Goal: Transaction & Acquisition: Download file/media

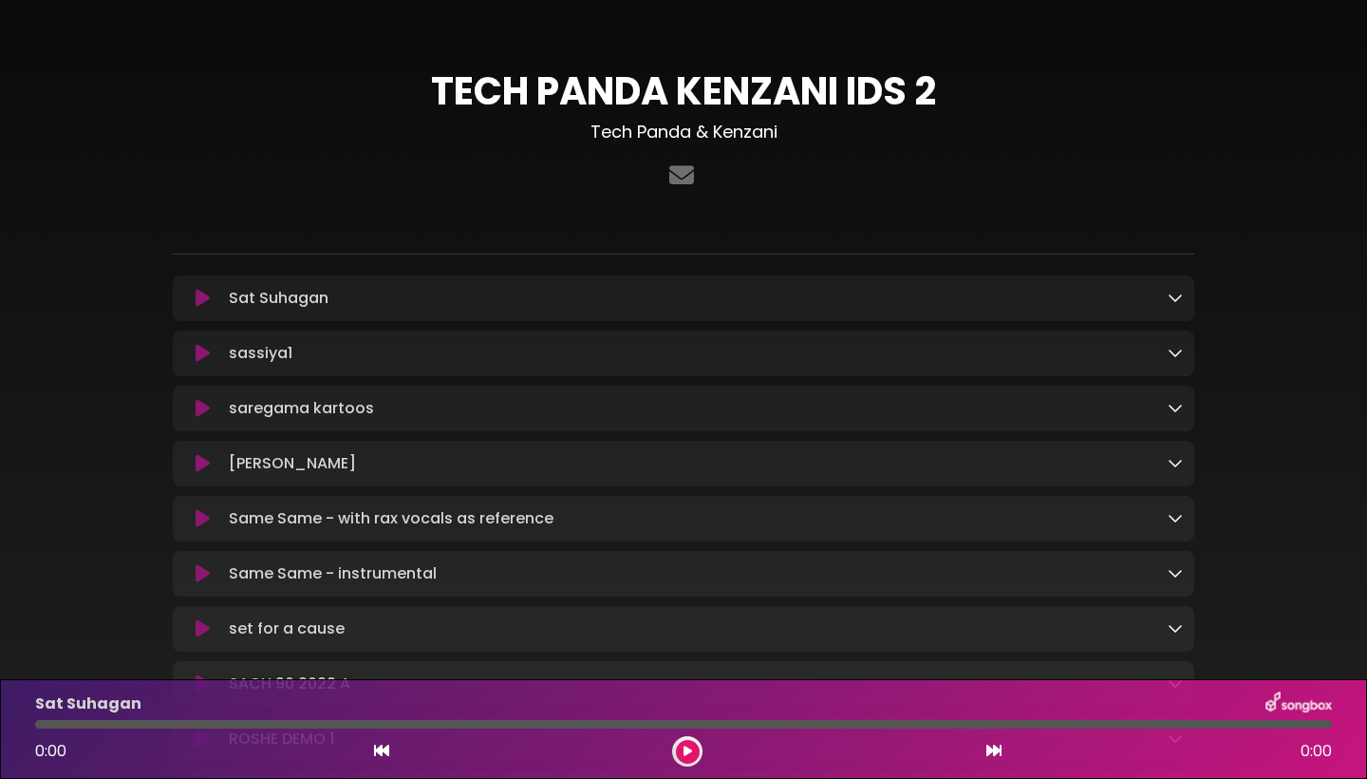
click at [1179, 298] on icon at bounding box center [1175, 297] width 15 height 15
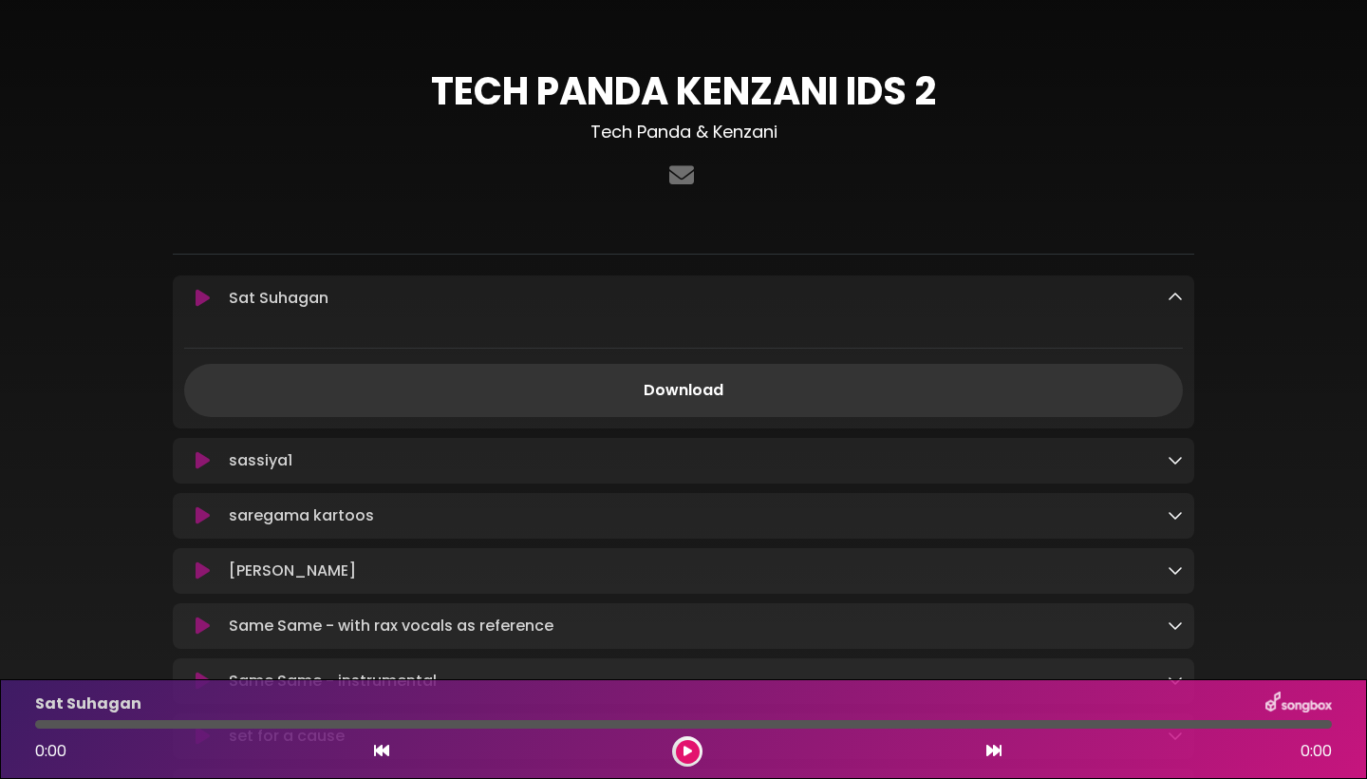
click at [1176, 301] on icon at bounding box center [1175, 297] width 15 height 15
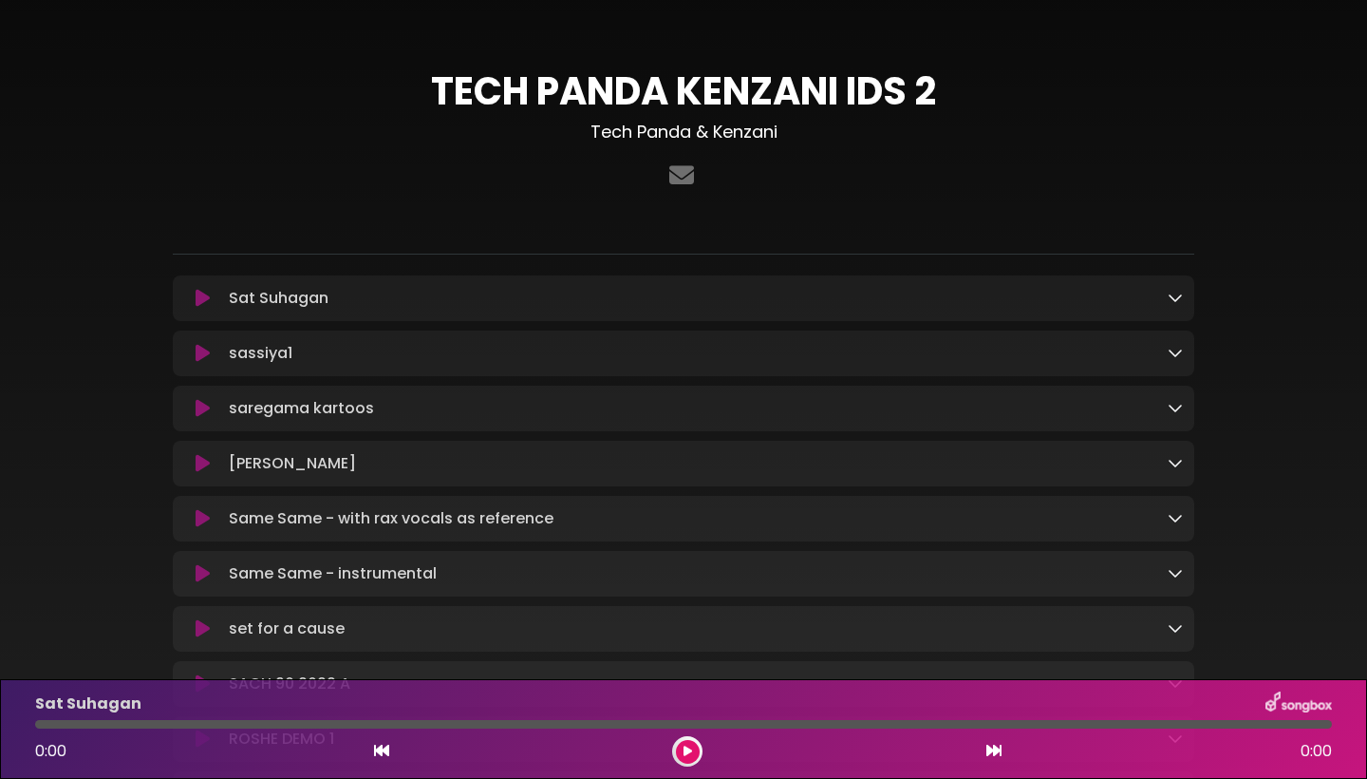
click at [1175, 299] on icon at bounding box center [1175, 297] width 15 height 15
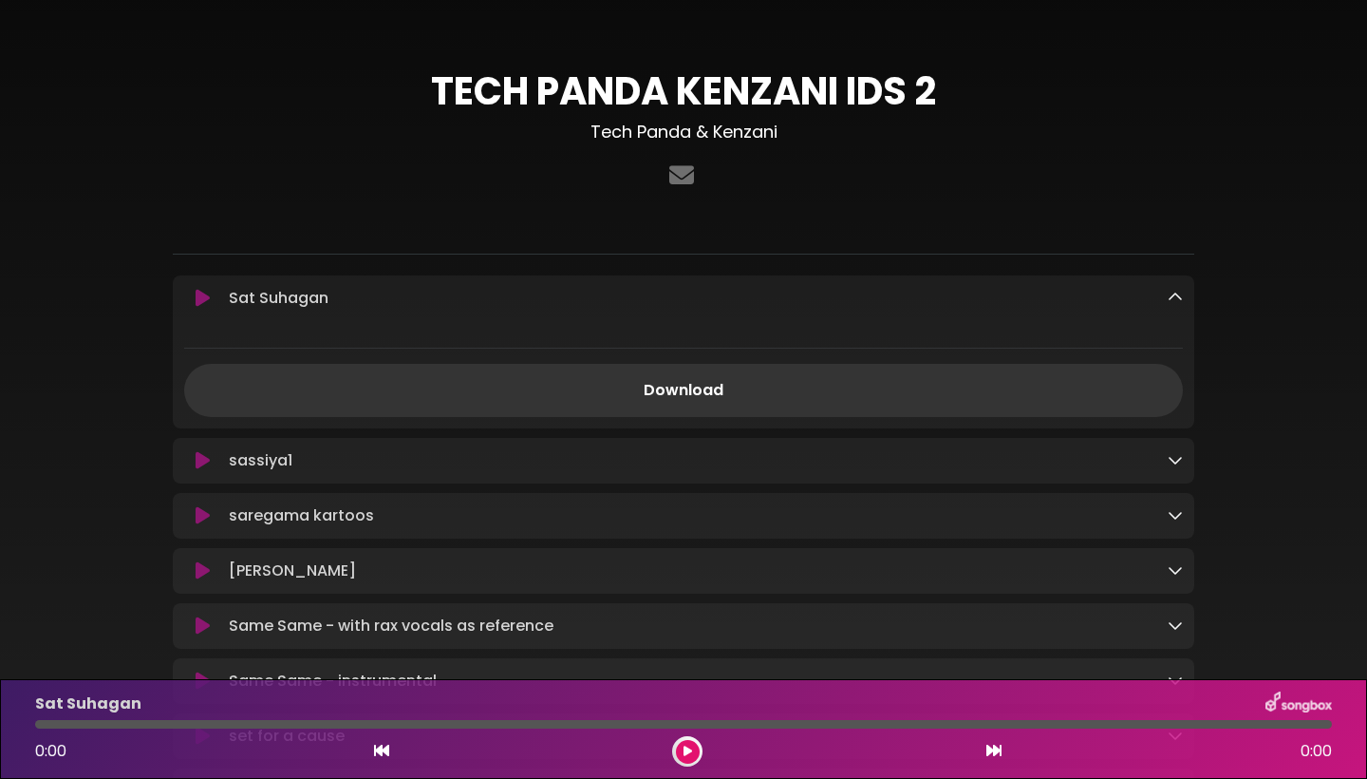
click at [1175, 299] on icon at bounding box center [1175, 297] width 15 height 15
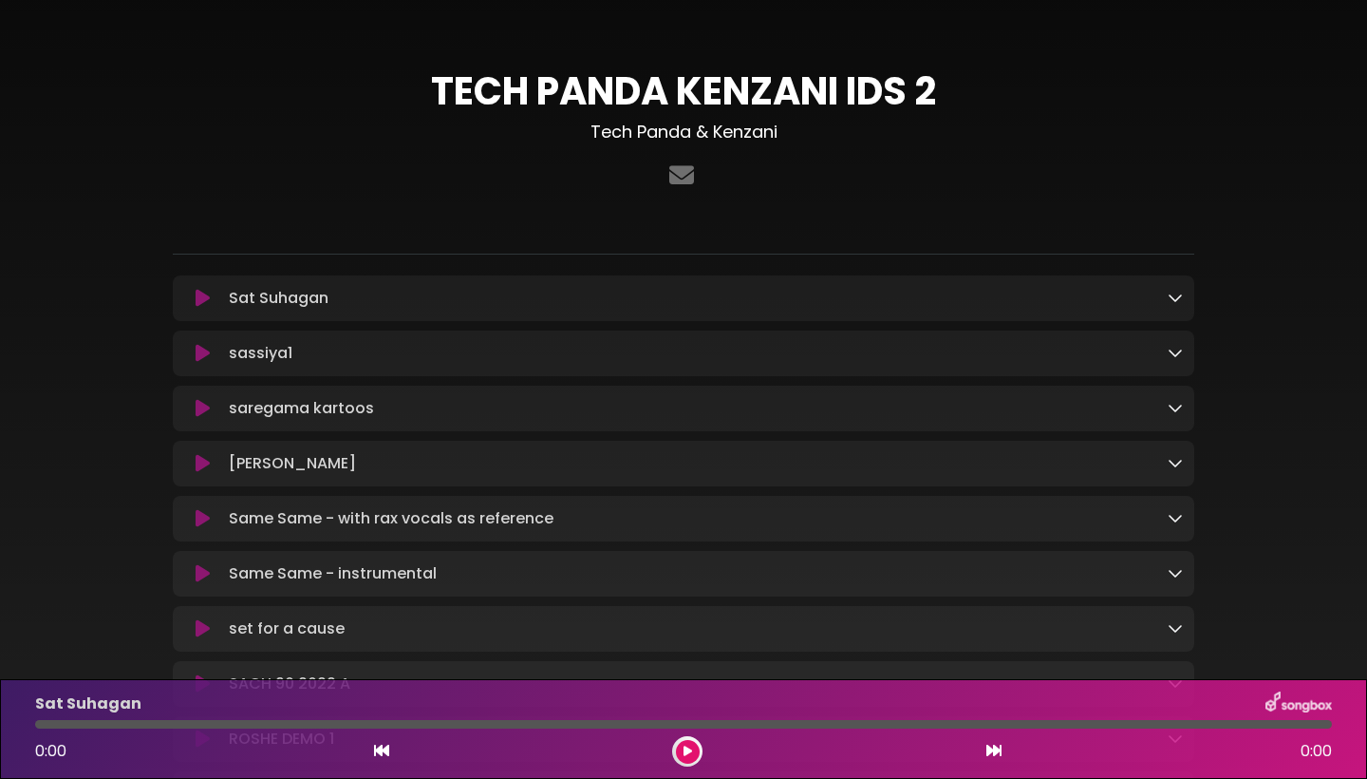
click at [1172, 300] on icon at bounding box center [1175, 297] width 15 height 15
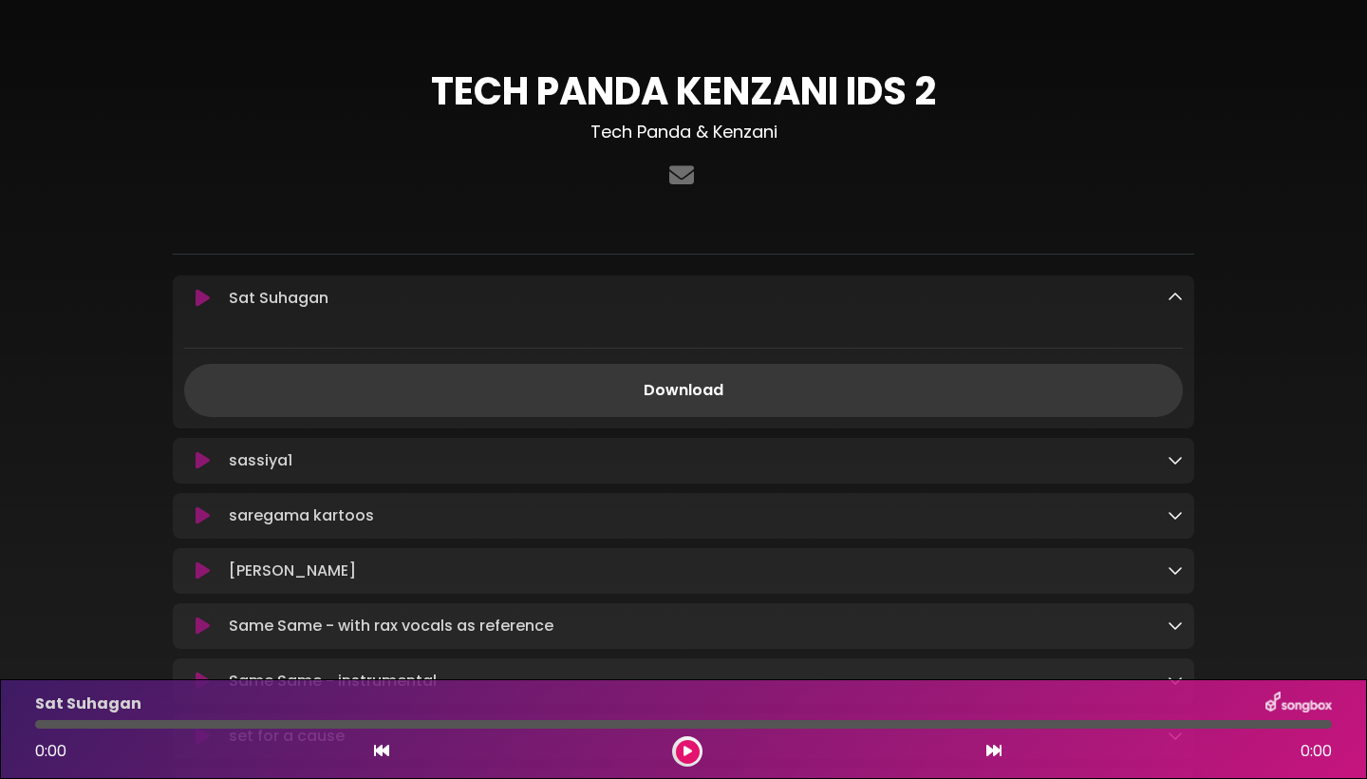
click at [940, 392] on link "Download" at bounding box center [683, 390] width 999 height 53
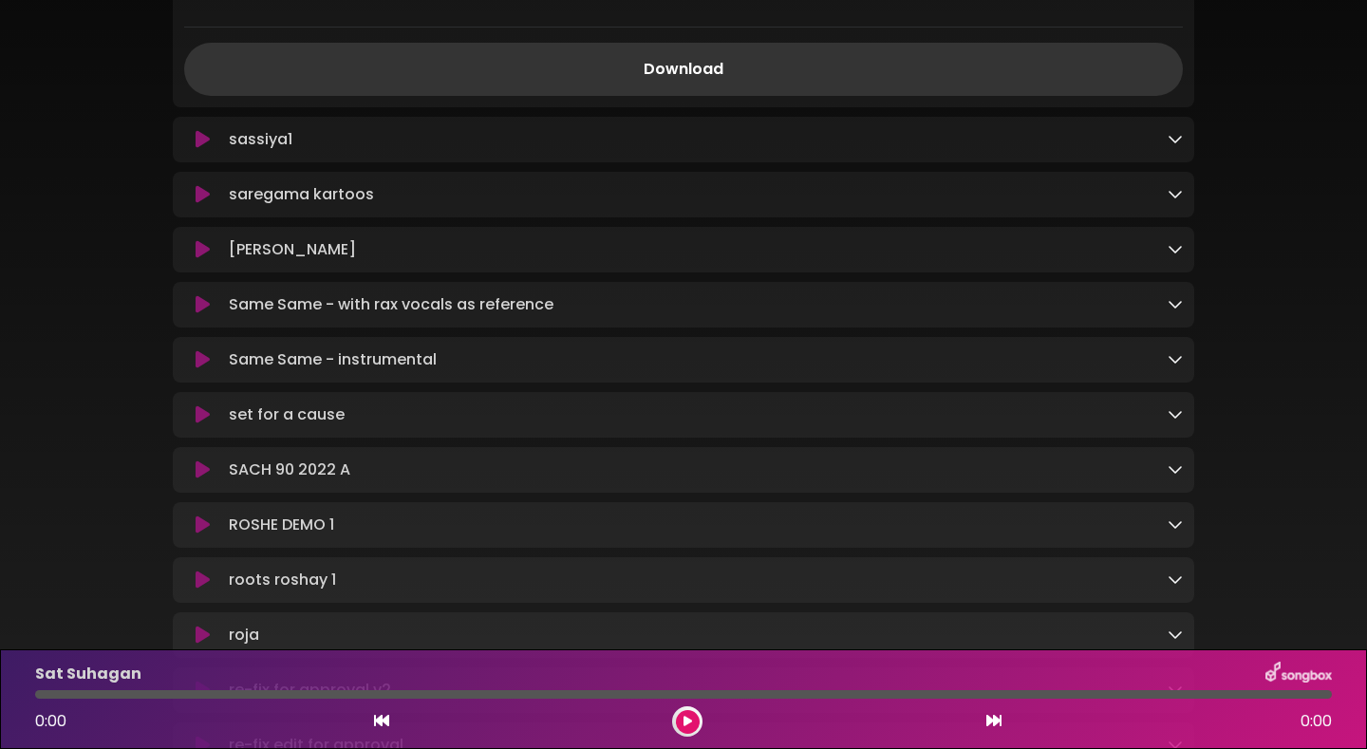
scroll to position [3934, 0]
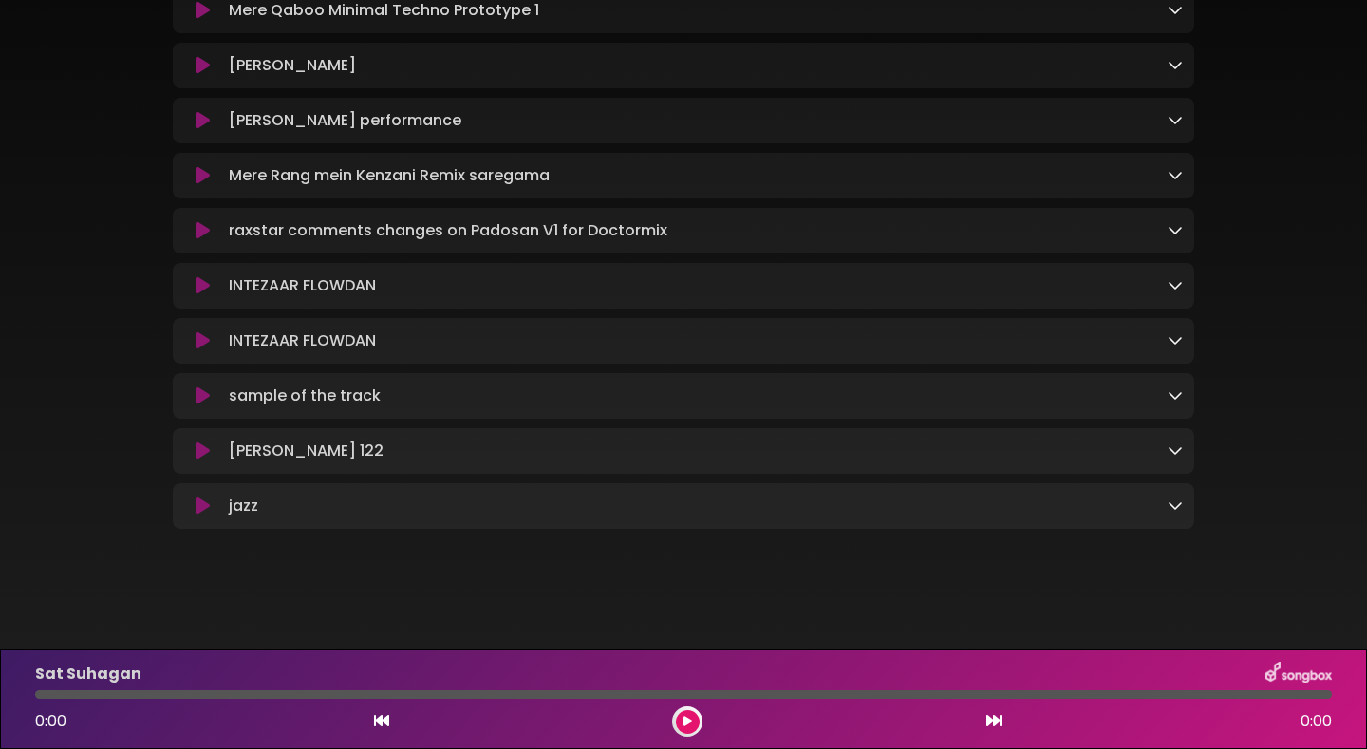
click at [1184, 449] on div "[PERSON_NAME] 122 Loading Track..." at bounding box center [684, 451] width 1022 height 23
click at [1177, 451] on icon at bounding box center [1175, 449] width 15 height 15
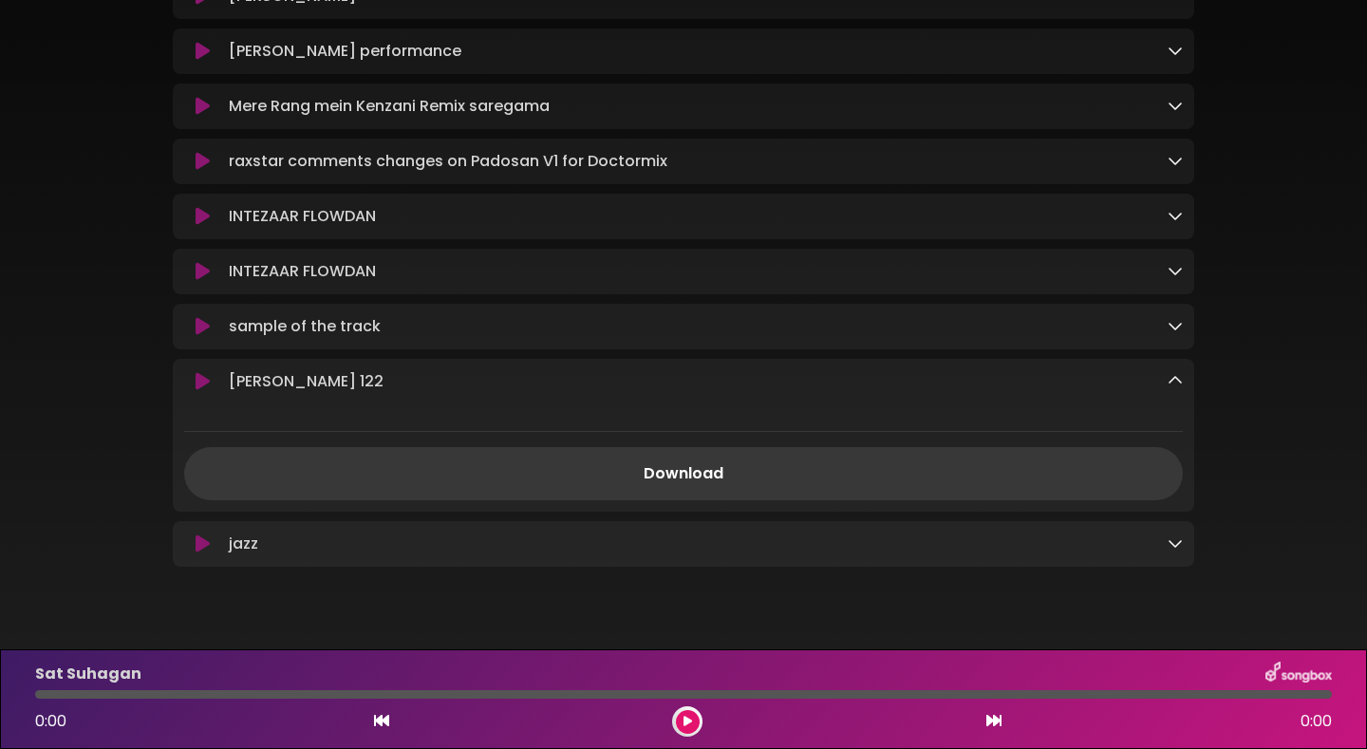
click at [1044, 500] on link "Download" at bounding box center [683, 473] width 999 height 53
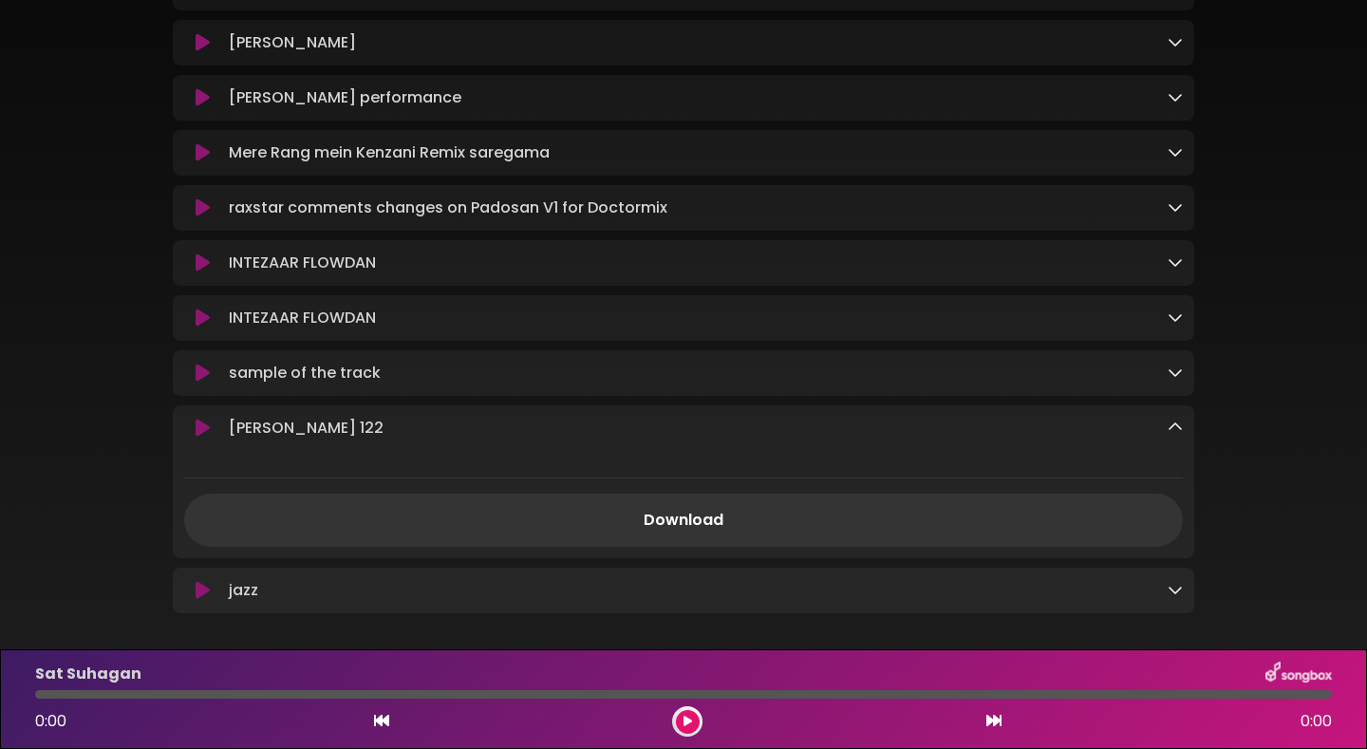
scroll to position [3884, 0]
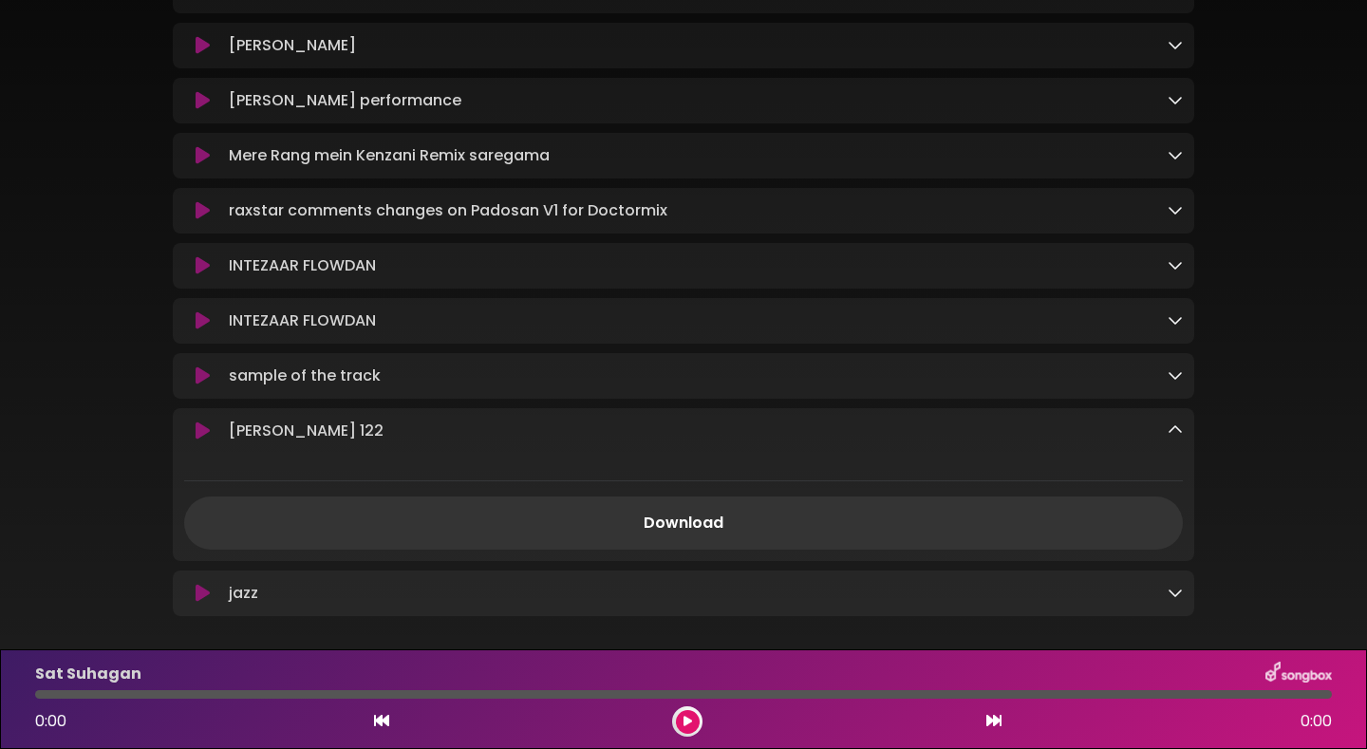
click at [1165, 387] on div "sample of the track Loading Track..." at bounding box center [702, 376] width 962 height 23
click at [1177, 383] on icon at bounding box center [1175, 374] width 15 height 15
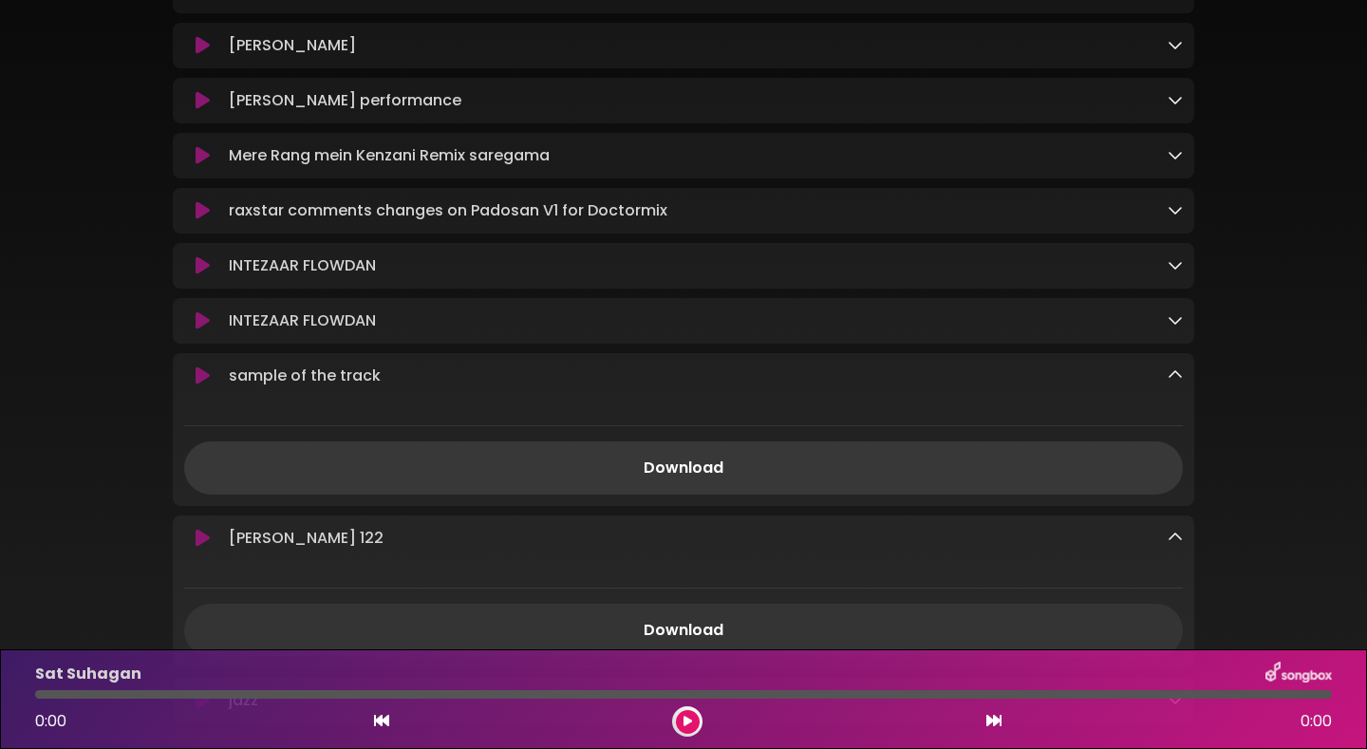
click at [959, 495] on link "Download" at bounding box center [683, 468] width 999 height 53
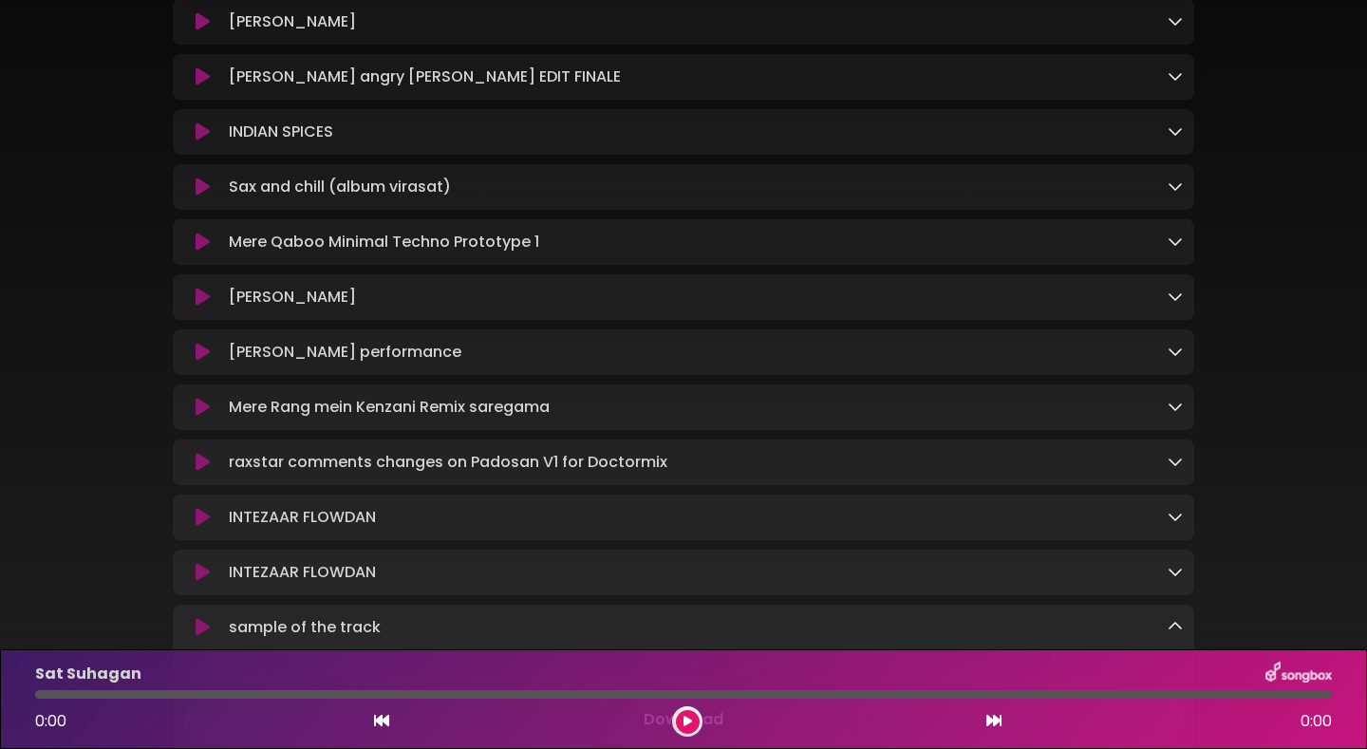
scroll to position [3620, 0]
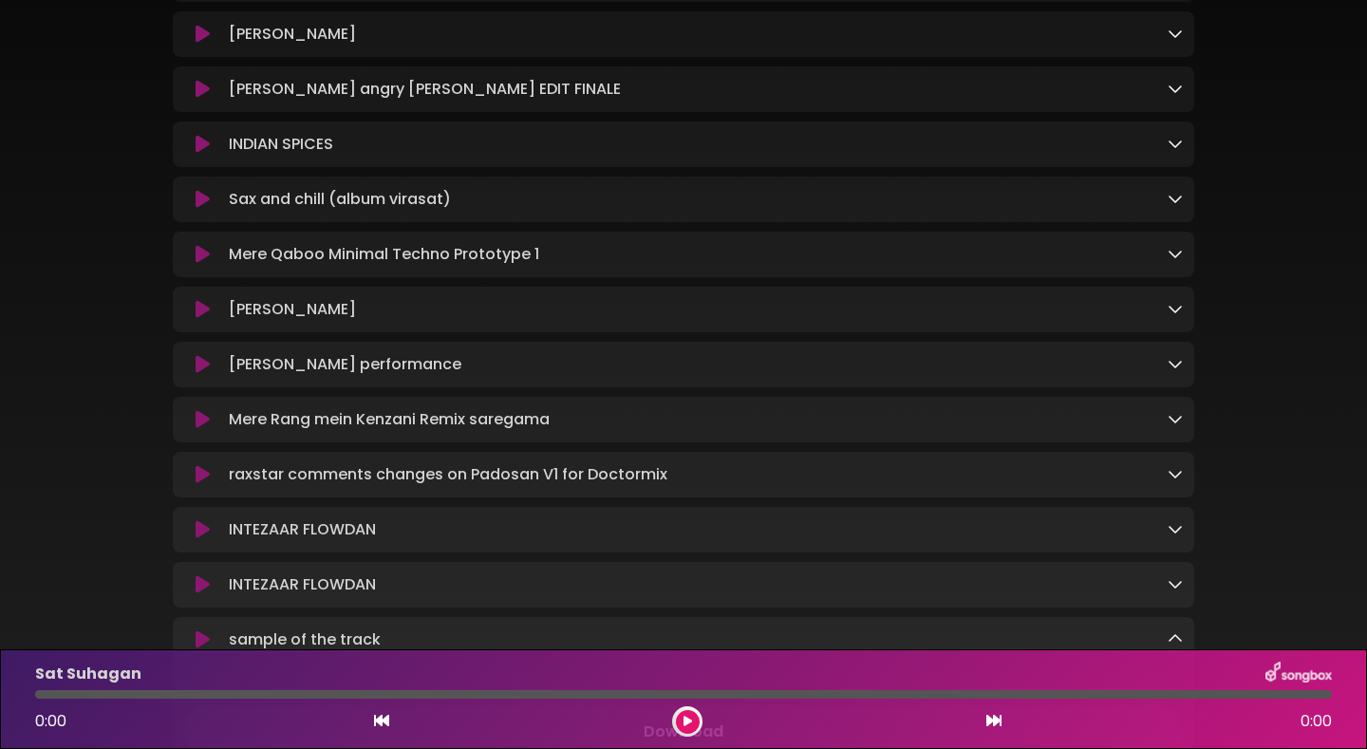
click at [1175, 261] on icon at bounding box center [1175, 253] width 15 height 15
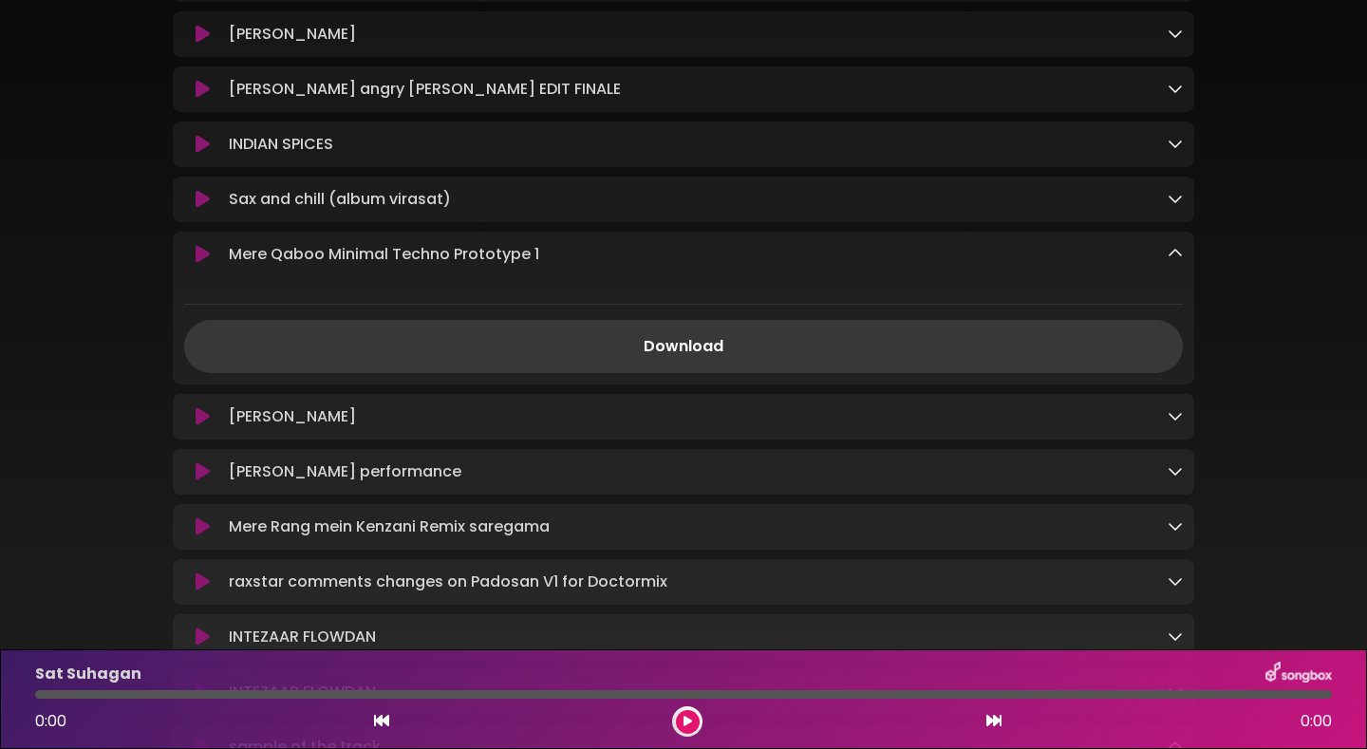
click at [673, 373] on link "Download" at bounding box center [683, 346] width 999 height 53
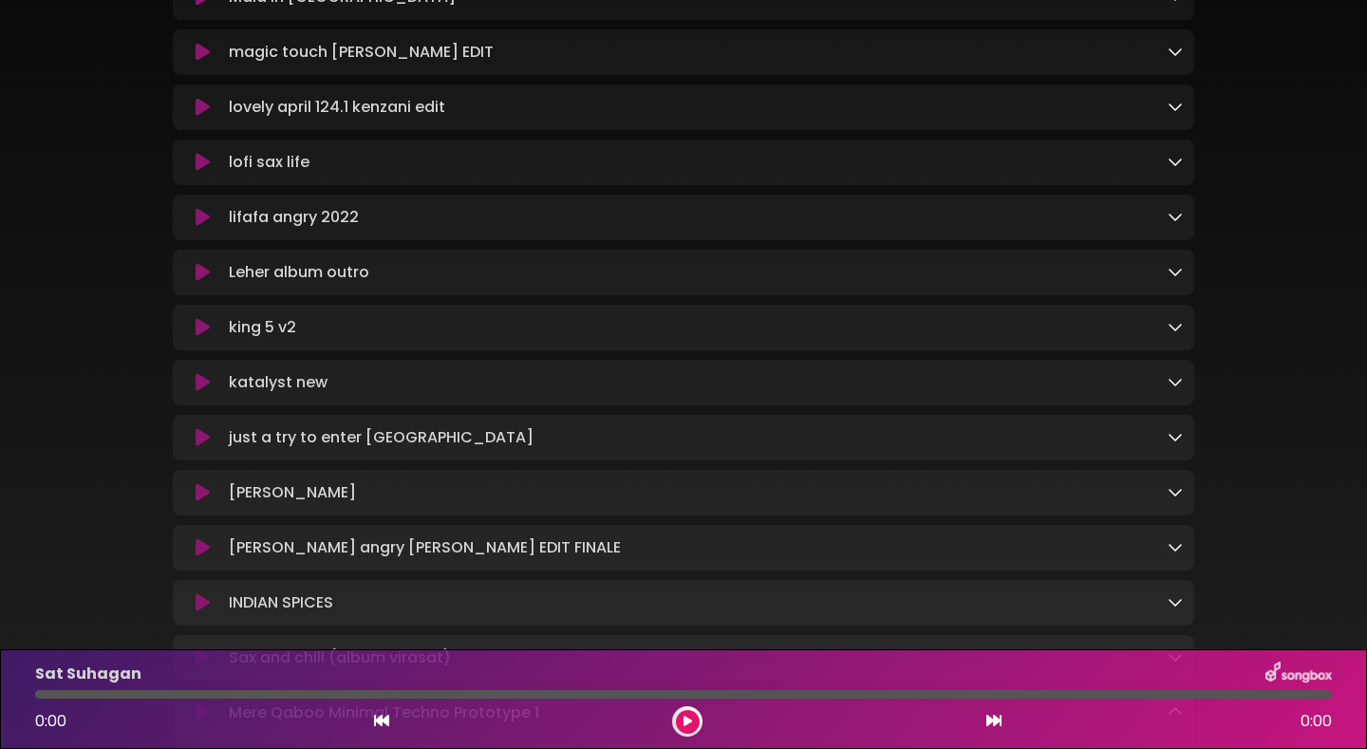
scroll to position [3152, 0]
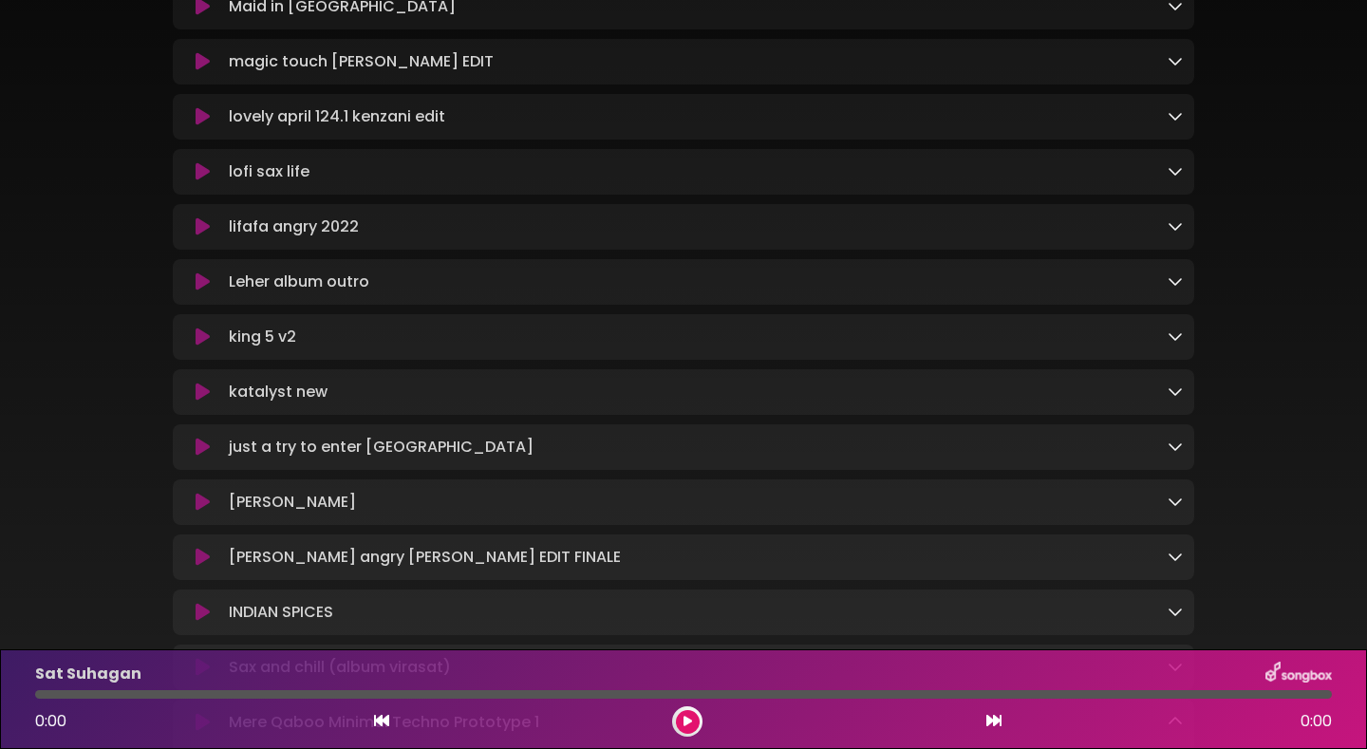
click at [1176, 289] on icon at bounding box center [1175, 280] width 15 height 15
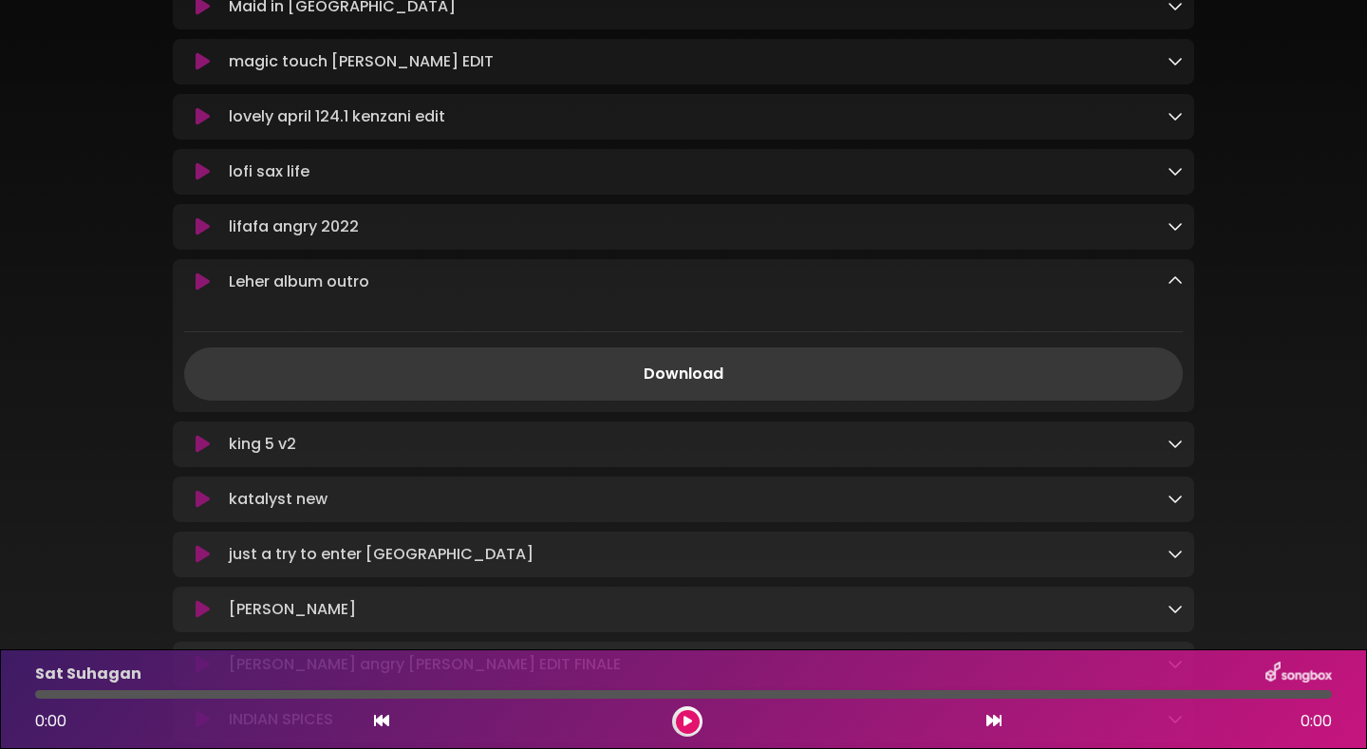
click at [882, 401] on link "Download" at bounding box center [683, 374] width 999 height 53
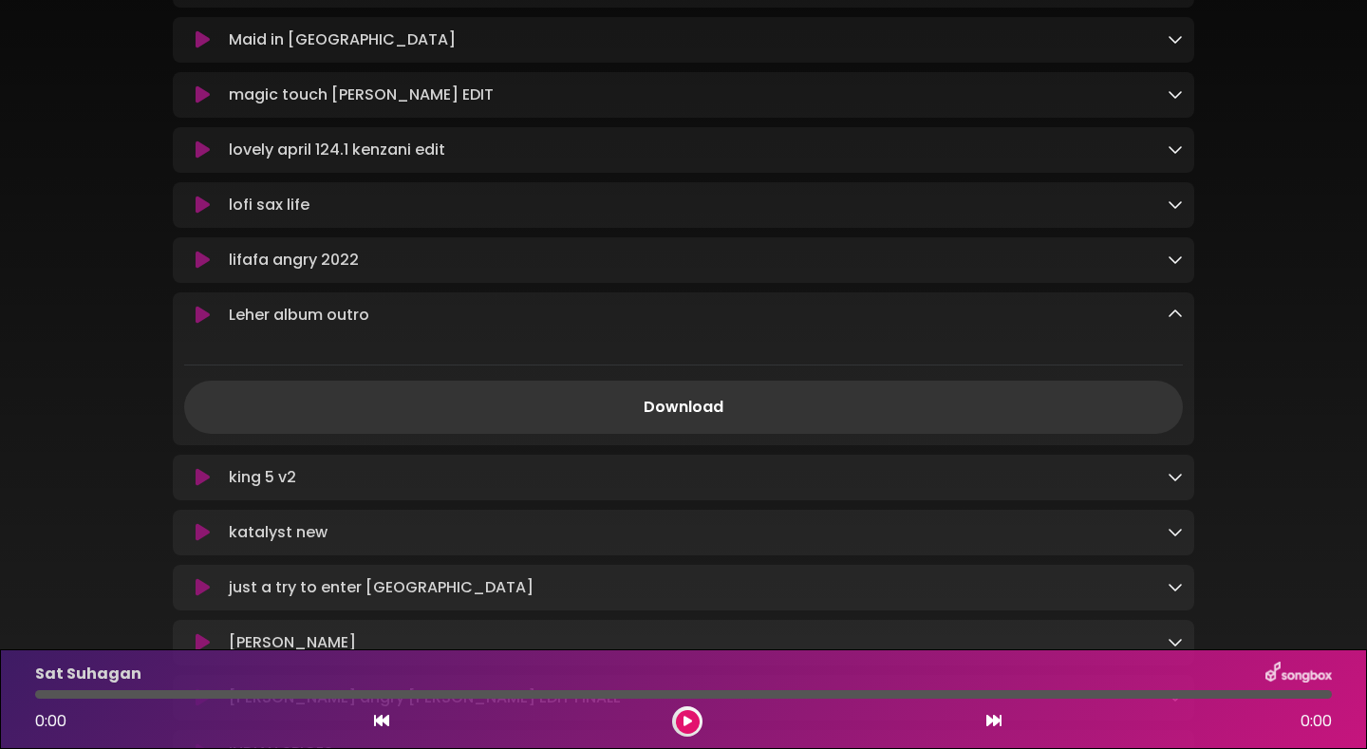
scroll to position [3115, 0]
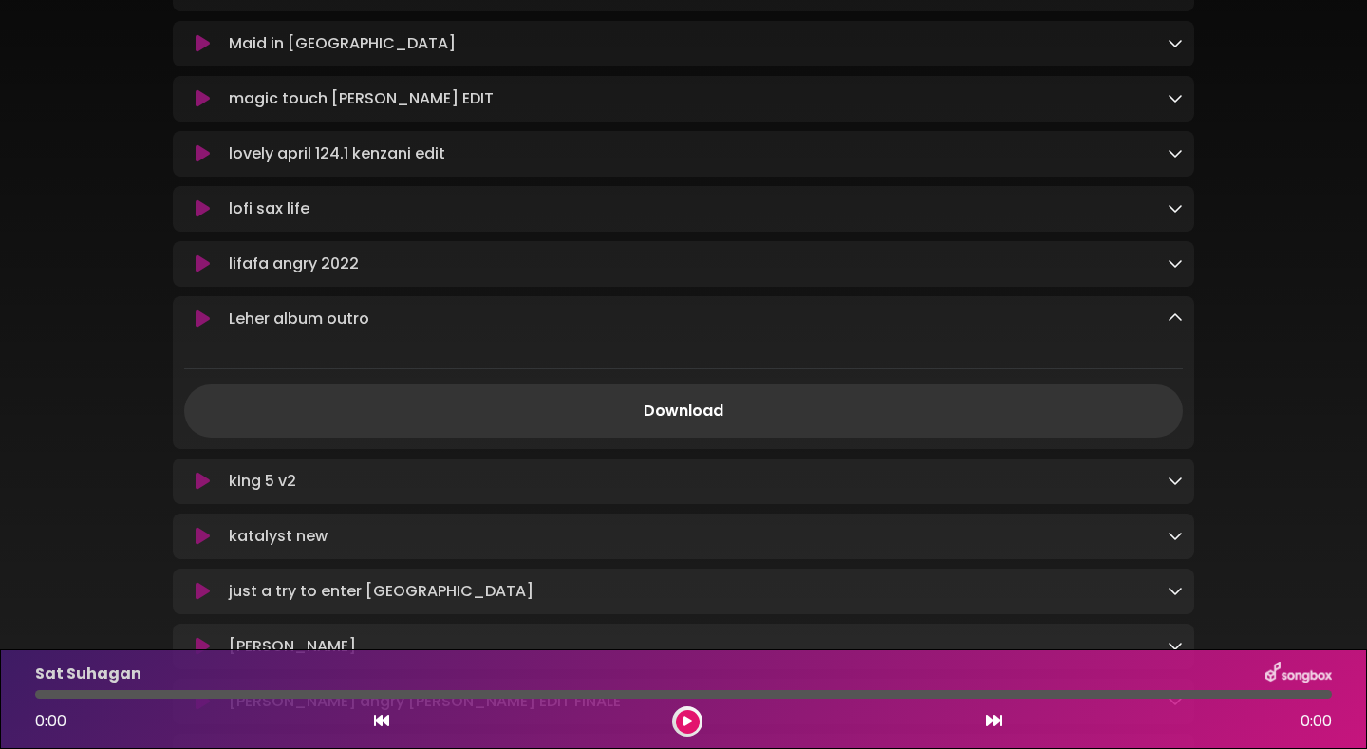
click at [1179, 271] on icon at bounding box center [1175, 262] width 15 height 15
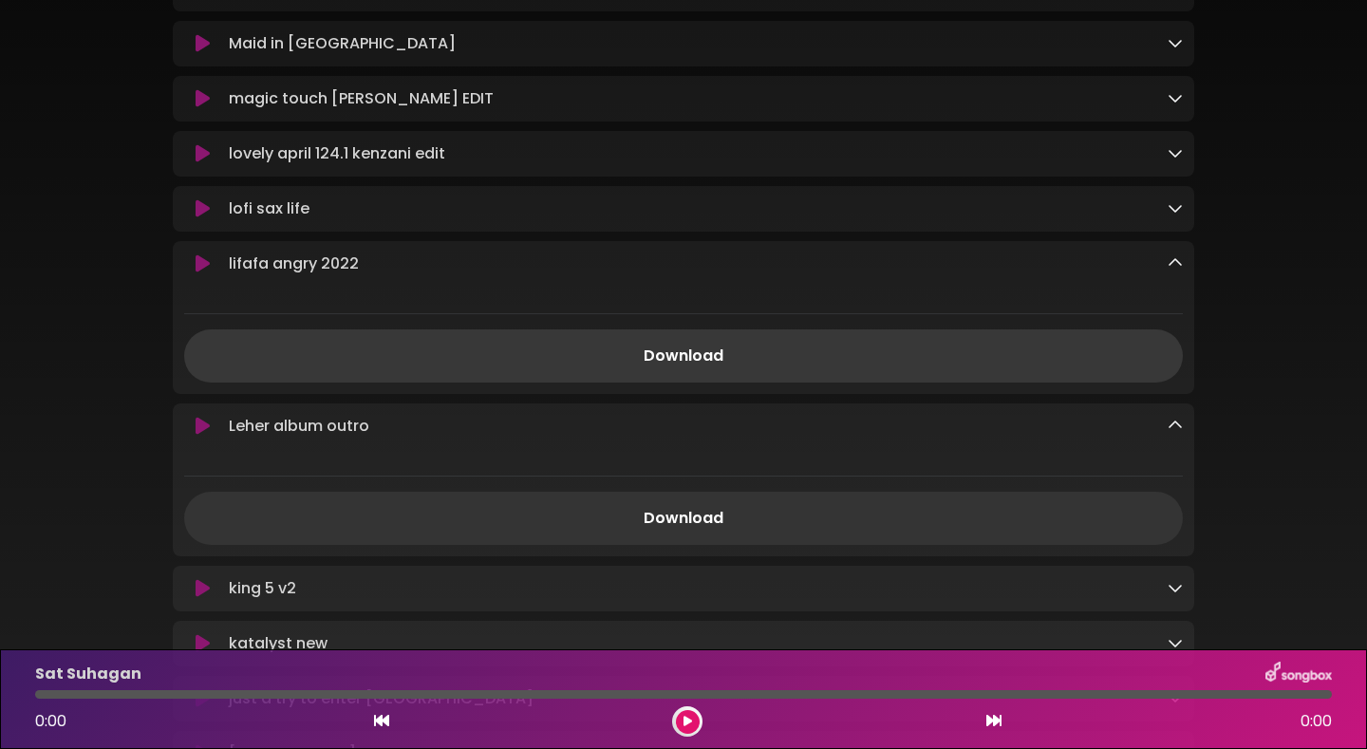
click at [988, 383] on link "Download" at bounding box center [683, 355] width 999 height 53
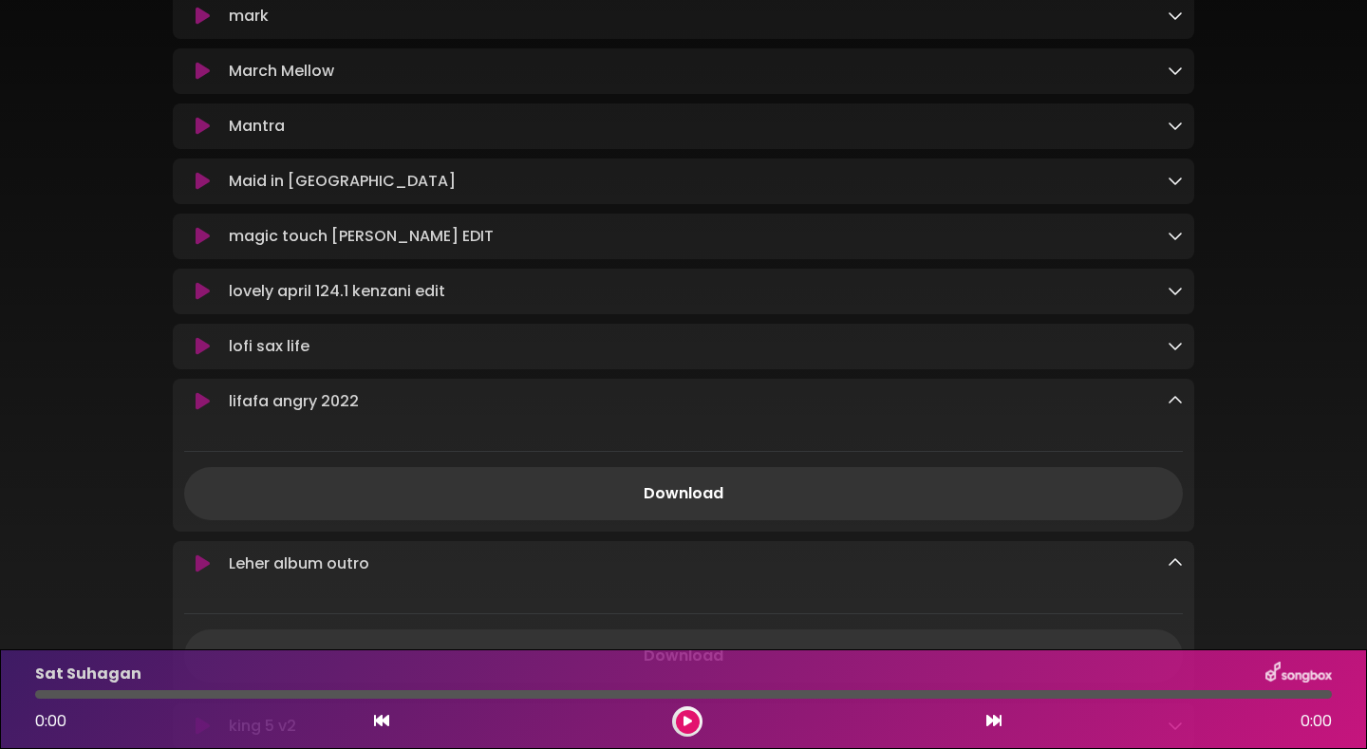
scroll to position [2949, 0]
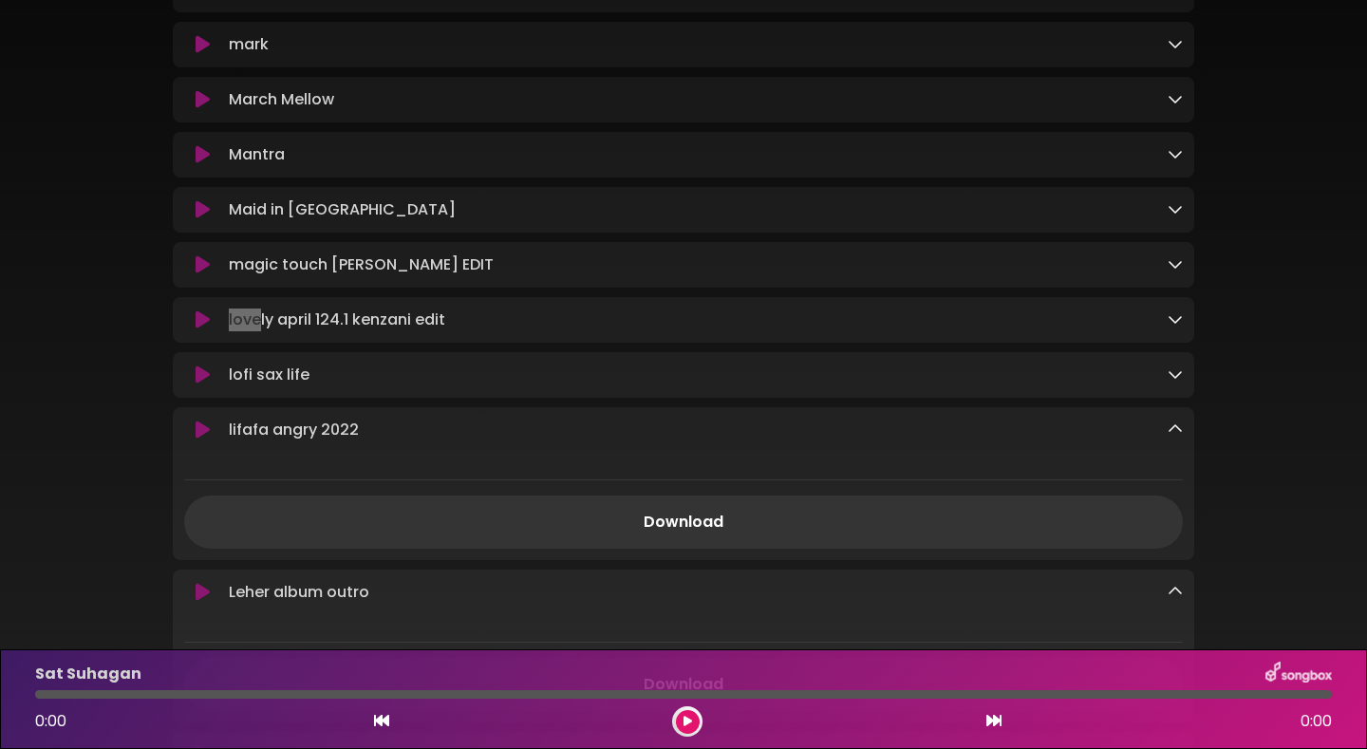
click at [1177, 327] on icon at bounding box center [1175, 318] width 15 height 15
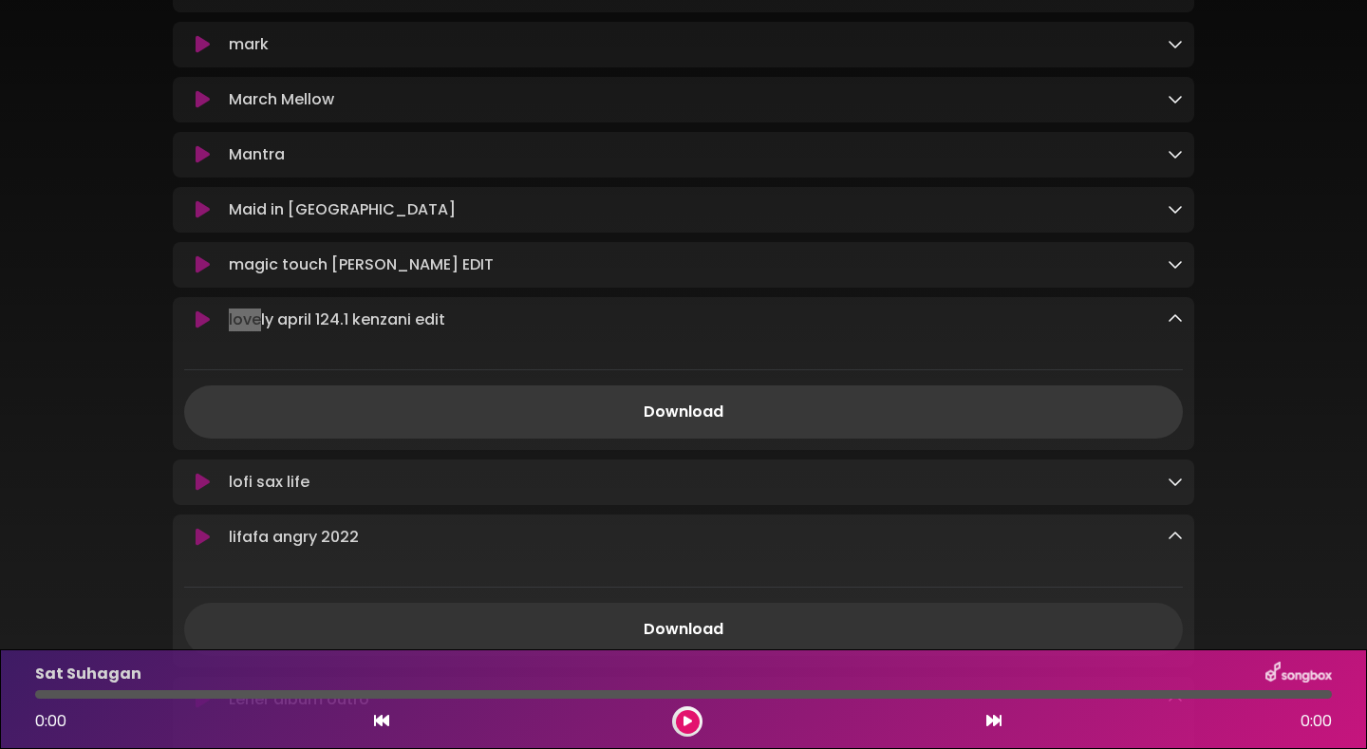
click at [873, 439] on link "Download" at bounding box center [683, 411] width 999 height 53
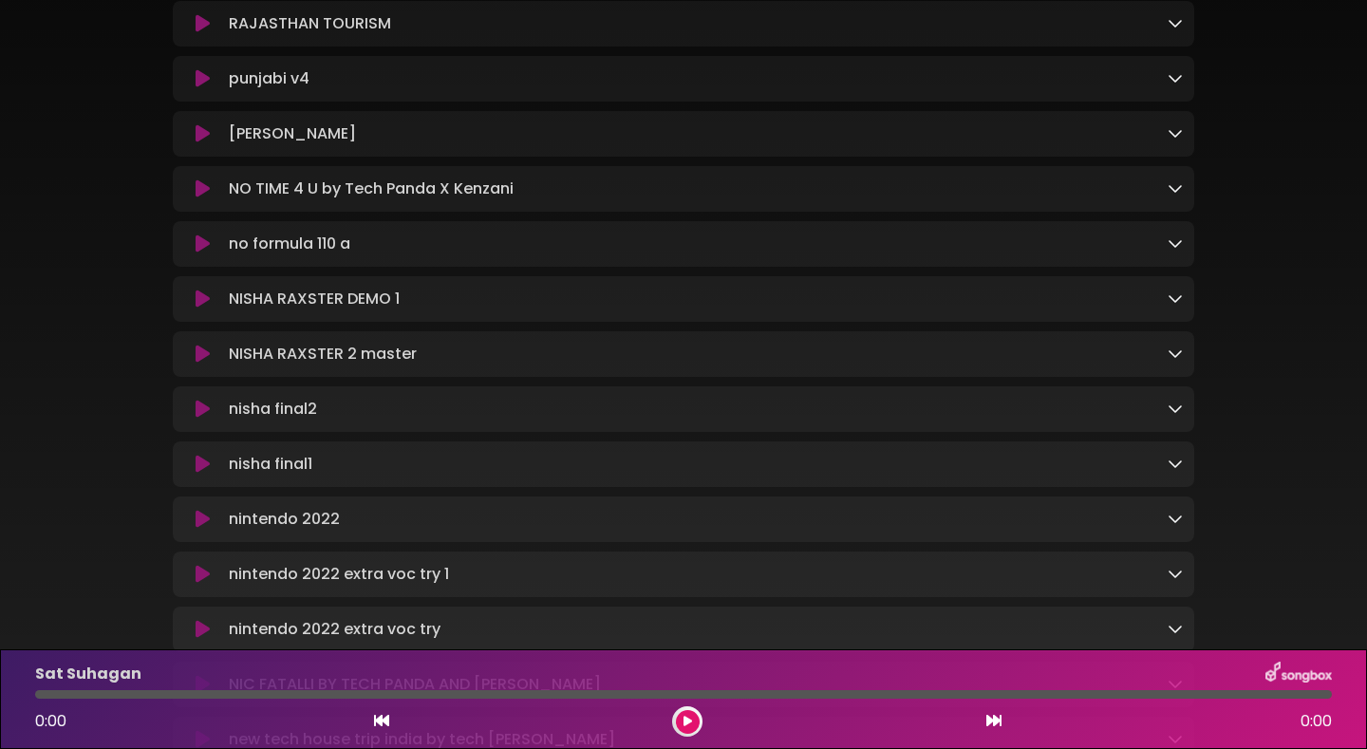
scroll to position [2776, 0]
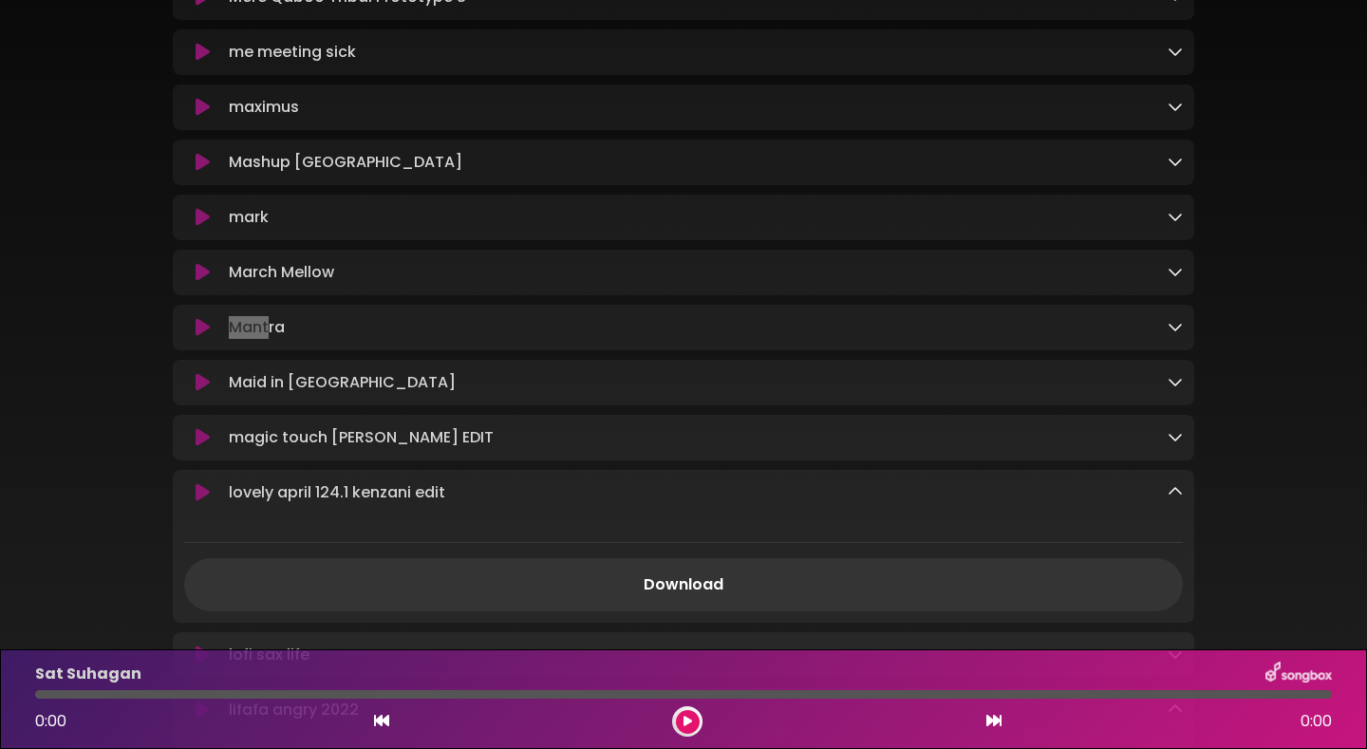
click at [1170, 334] on icon at bounding box center [1175, 326] width 15 height 15
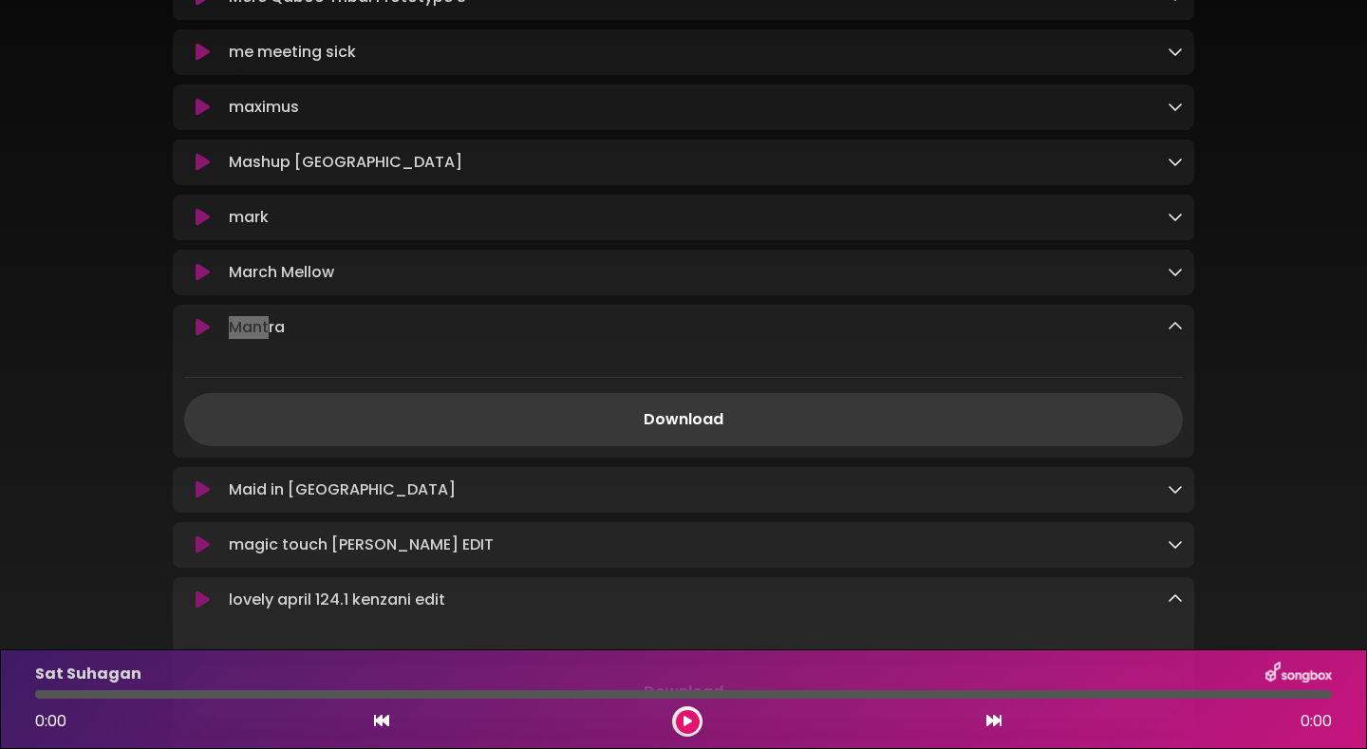
click at [880, 446] on link "Download" at bounding box center [683, 419] width 999 height 53
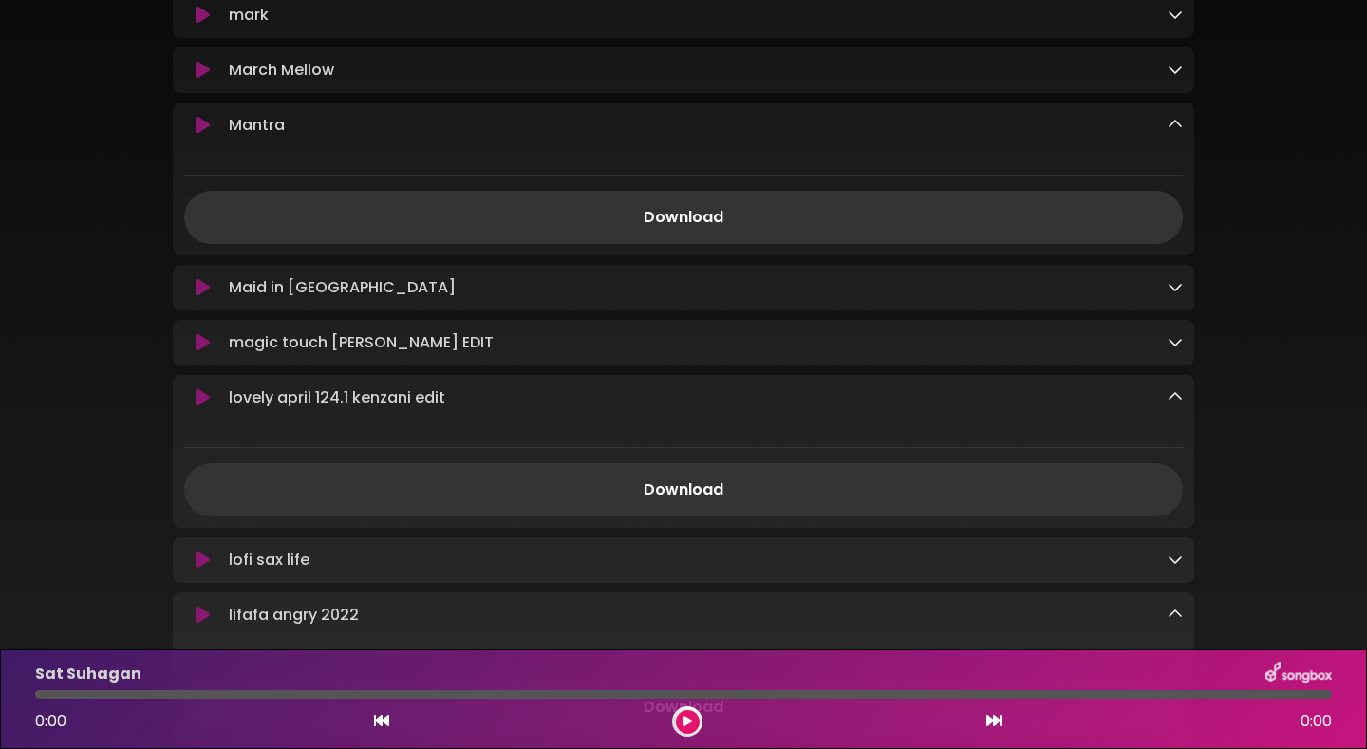
scroll to position [2552, 0]
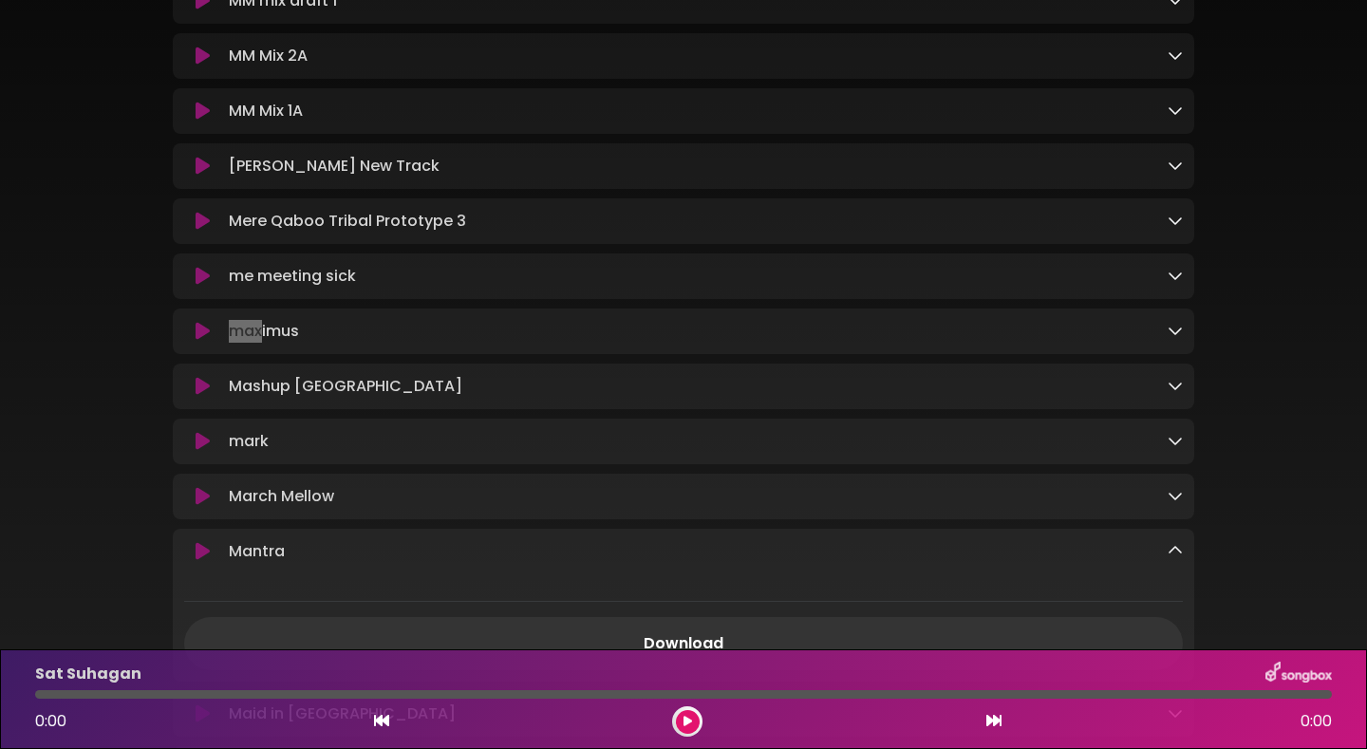
click at [1180, 338] on icon at bounding box center [1175, 330] width 15 height 15
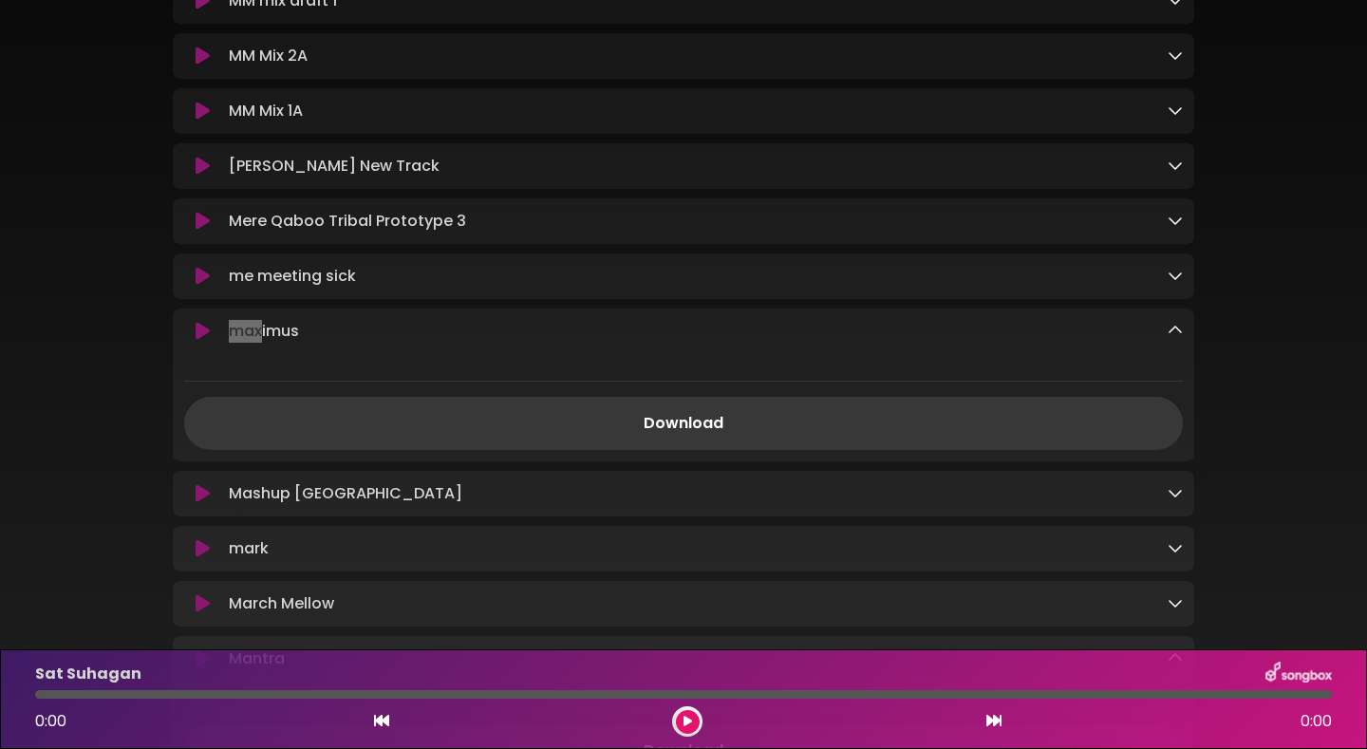
click at [940, 450] on link "Download" at bounding box center [683, 423] width 999 height 53
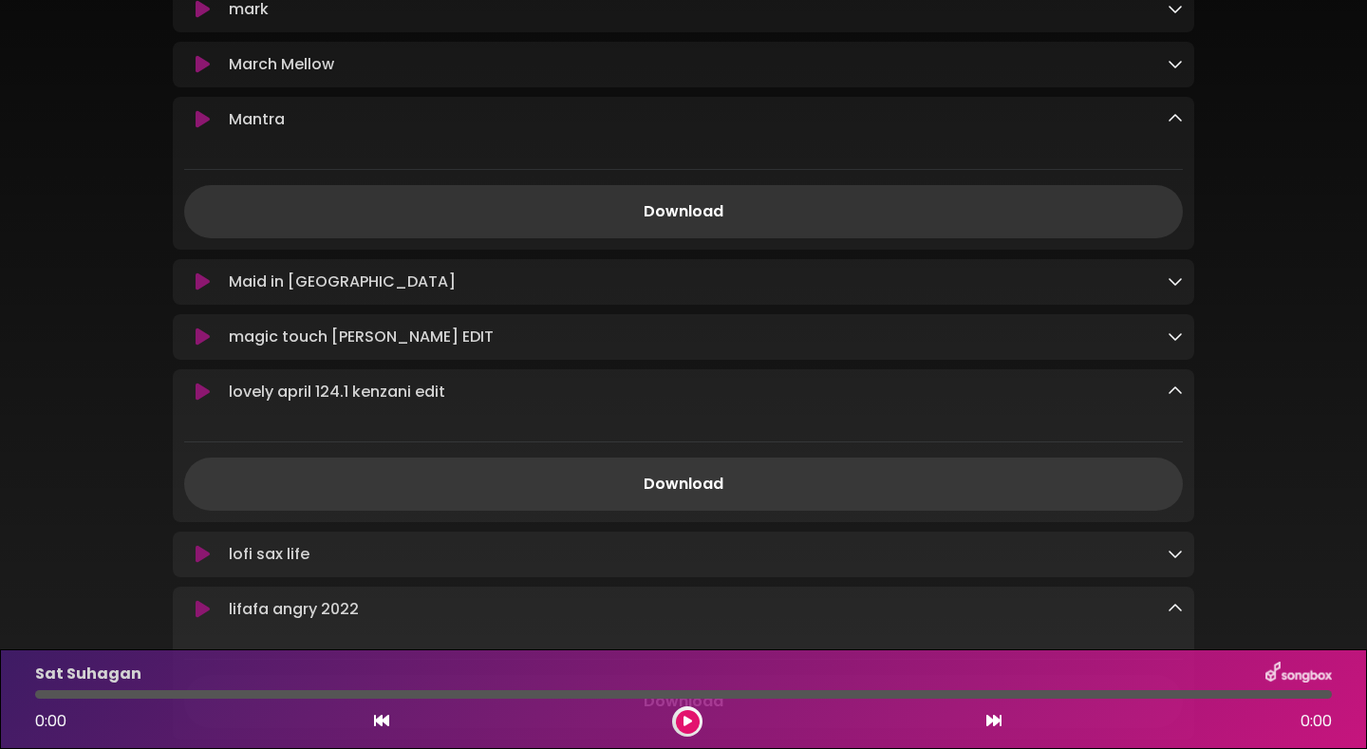
scroll to position [2440, 0]
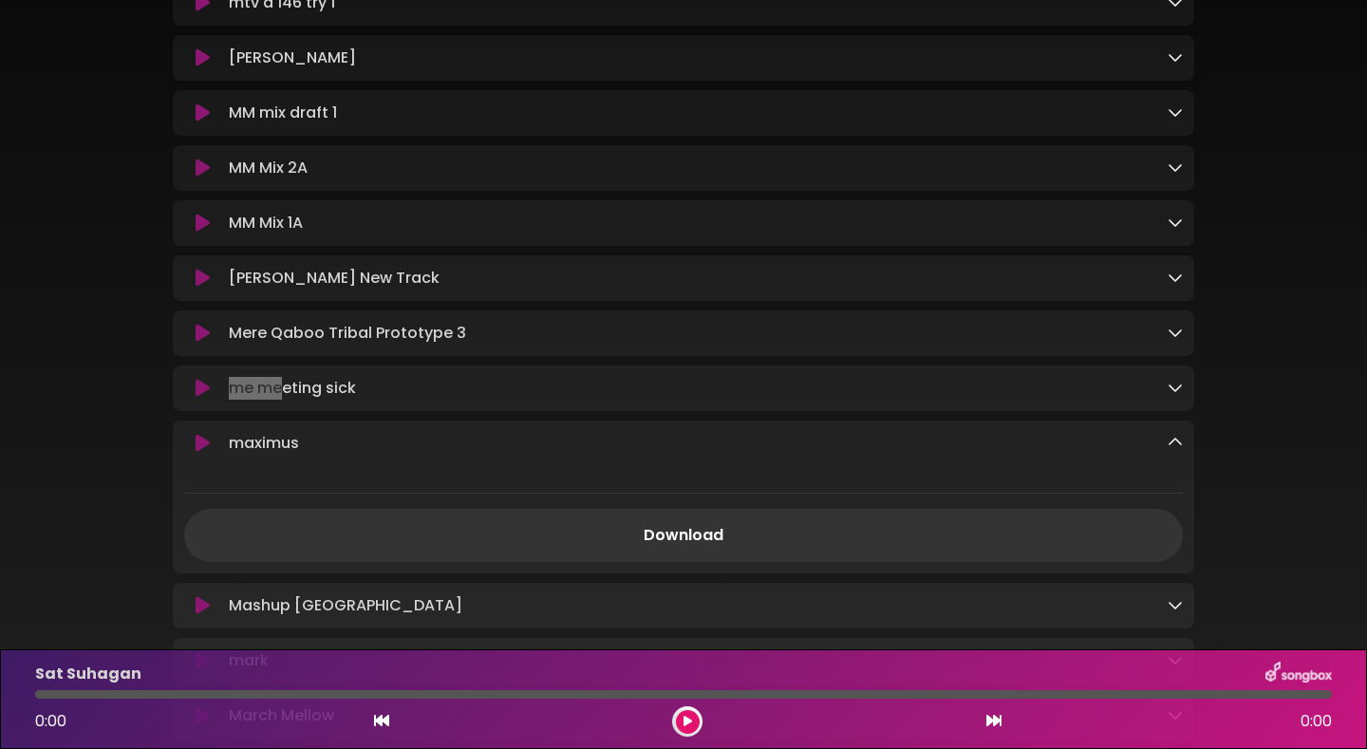
click at [1175, 395] on icon at bounding box center [1175, 387] width 15 height 15
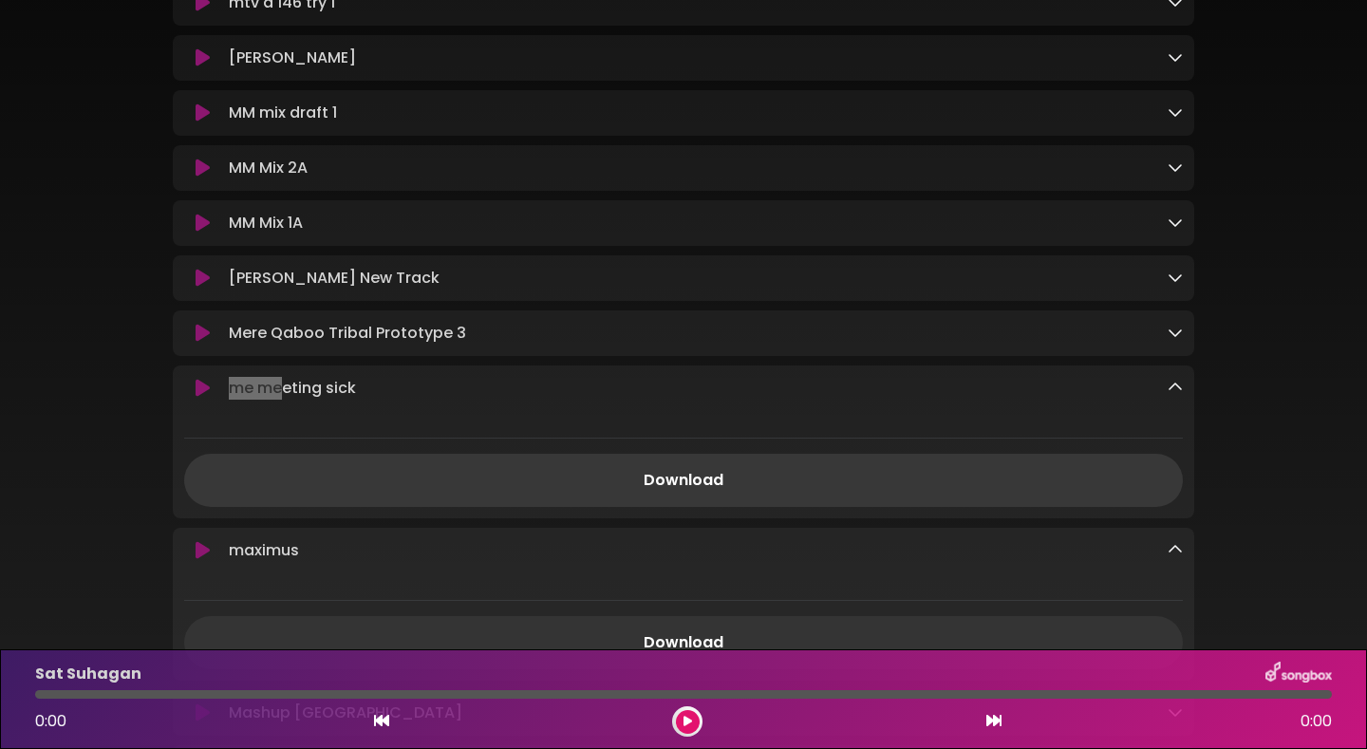
click at [813, 507] on link "Download" at bounding box center [683, 480] width 999 height 53
click at [1163, 235] on div "MM Mix 1A Loading Track..." at bounding box center [702, 223] width 962 height 23
click at [1174, 230] on icon at bounding box center [1175, 222] width 15 height 15
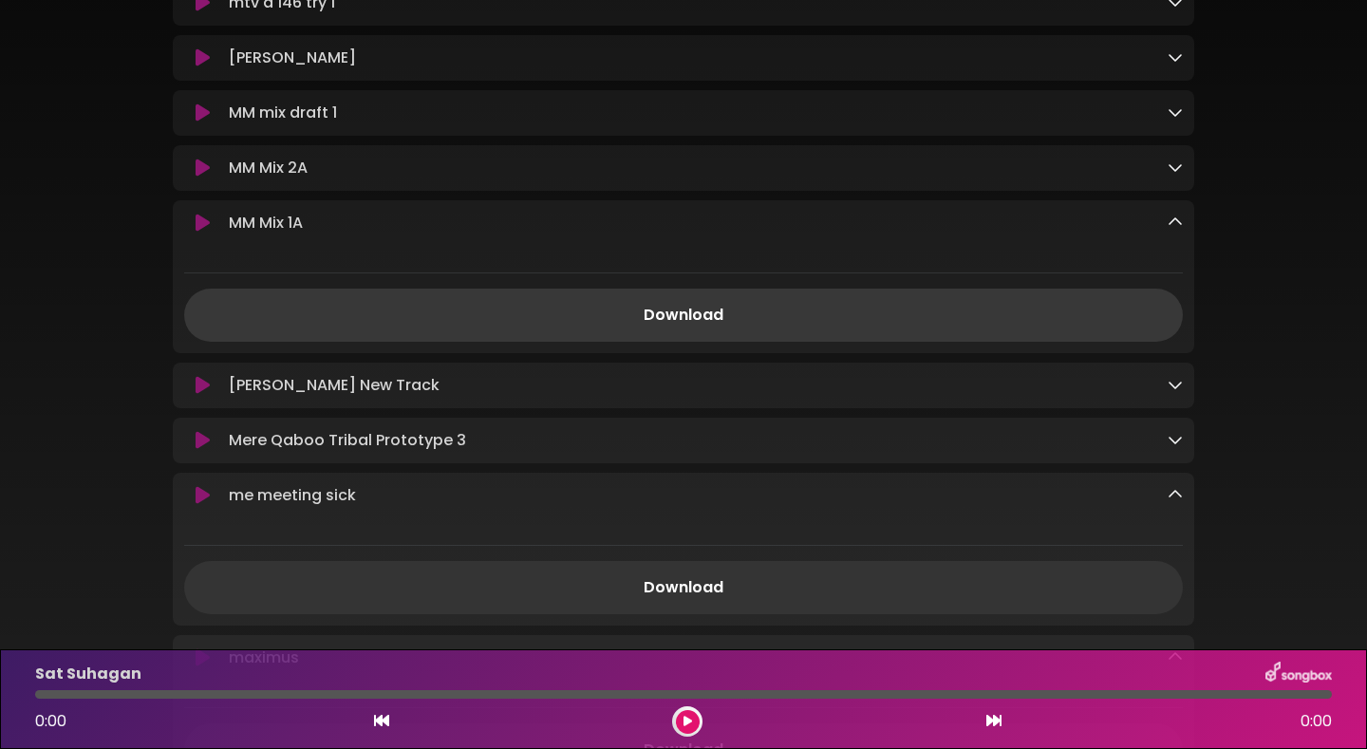
click at [879, 342] on link "Download" at bounding box center [683, 315] width 999 height 53
click at [1174, 175] on icon at bounding box center [1175, 167] width 15 height 15
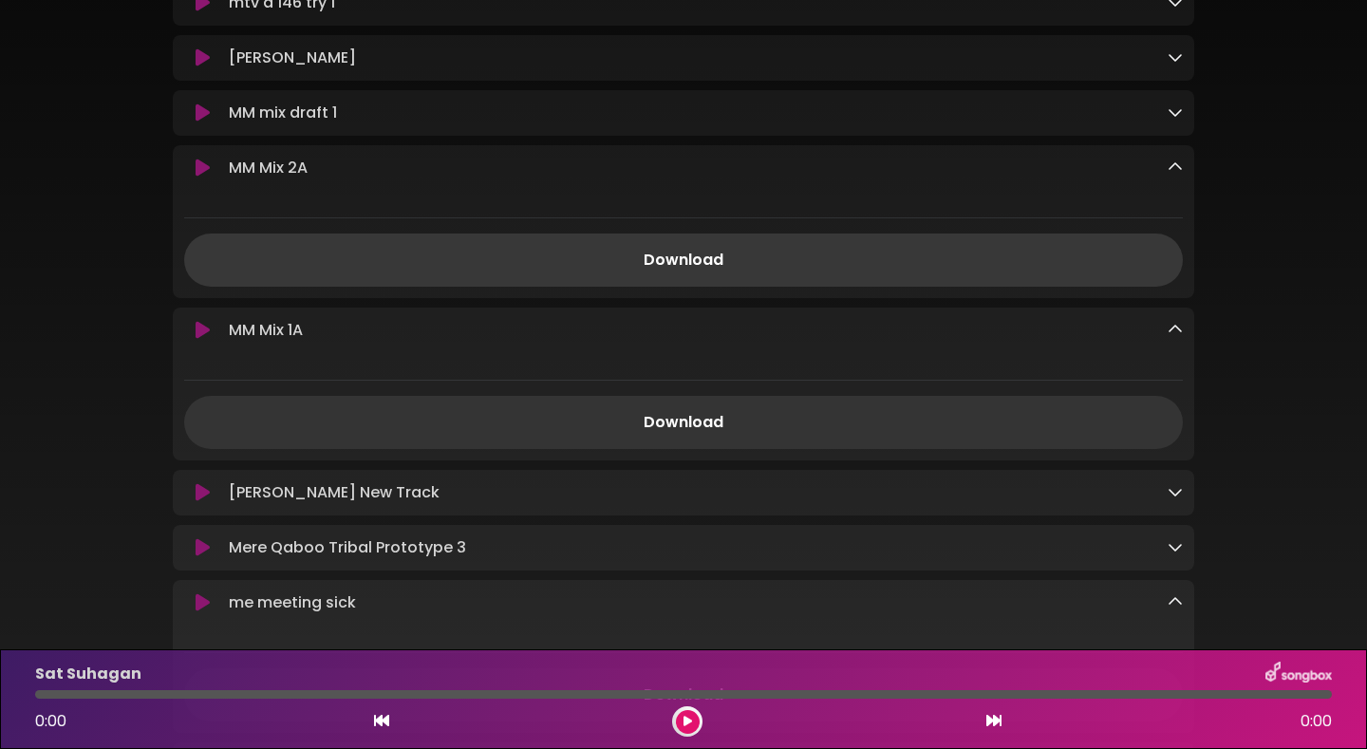
click at [955, 287] on link "Download" at bounding box center [683, 260] width 999 height 53
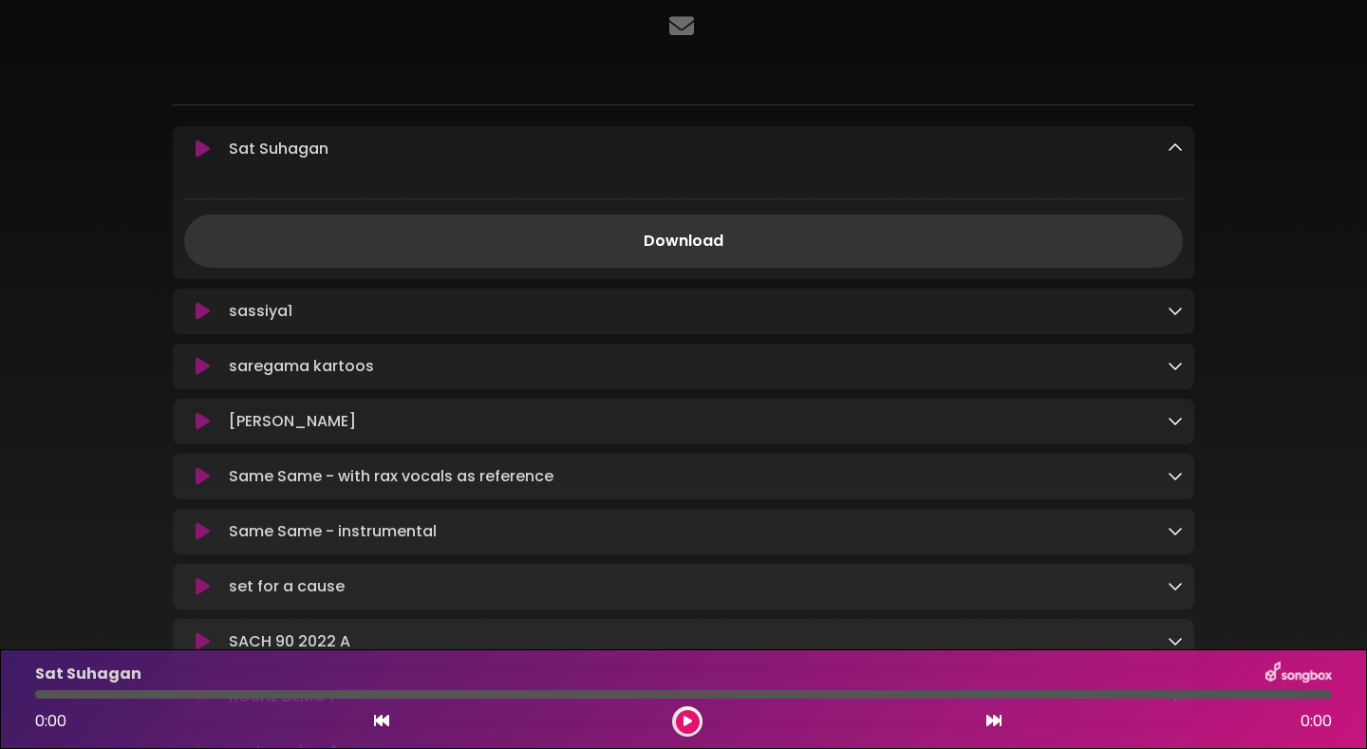
scroll to position [122, 0]
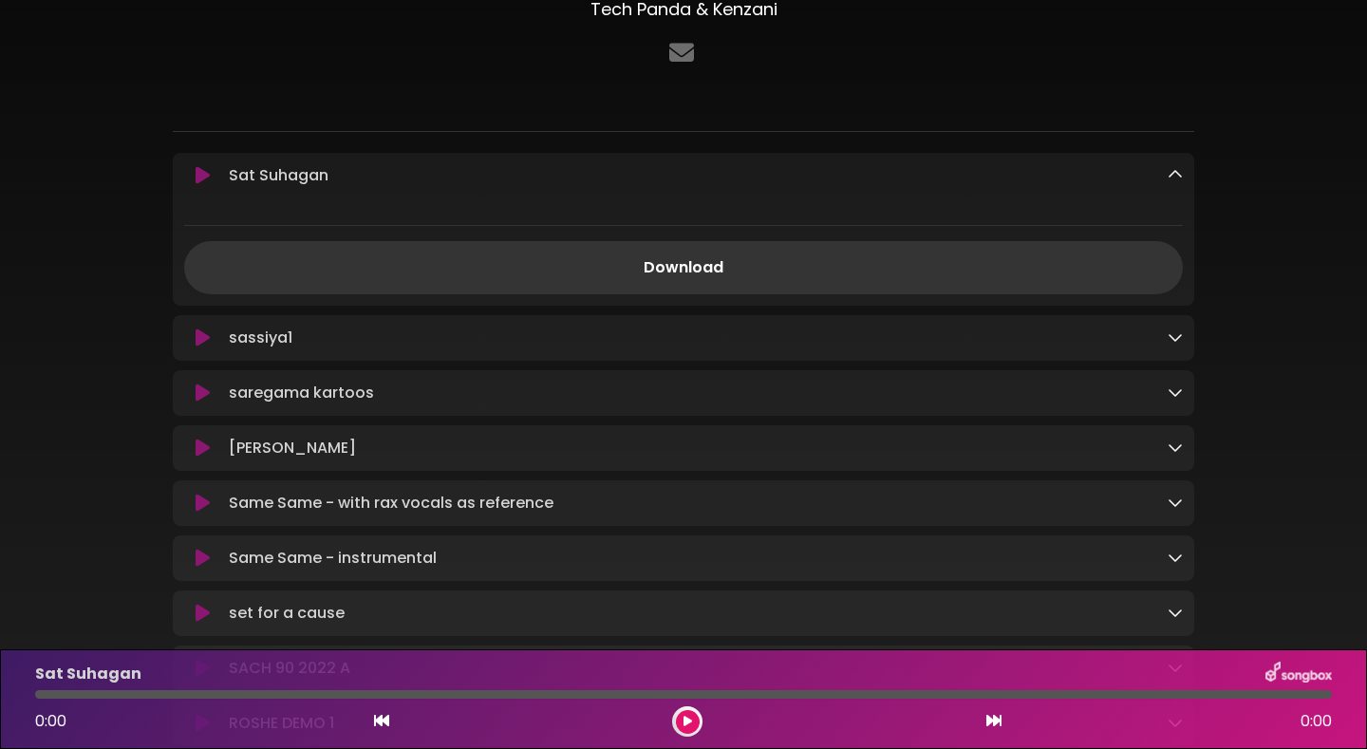
click at [1166, 337] on div "sassiya1 Loading Track..." at bounding box center [702, 338] width 962 height 23
click at [1175, 337] on icon at bounding box center [1175, 336] width 15 height 15
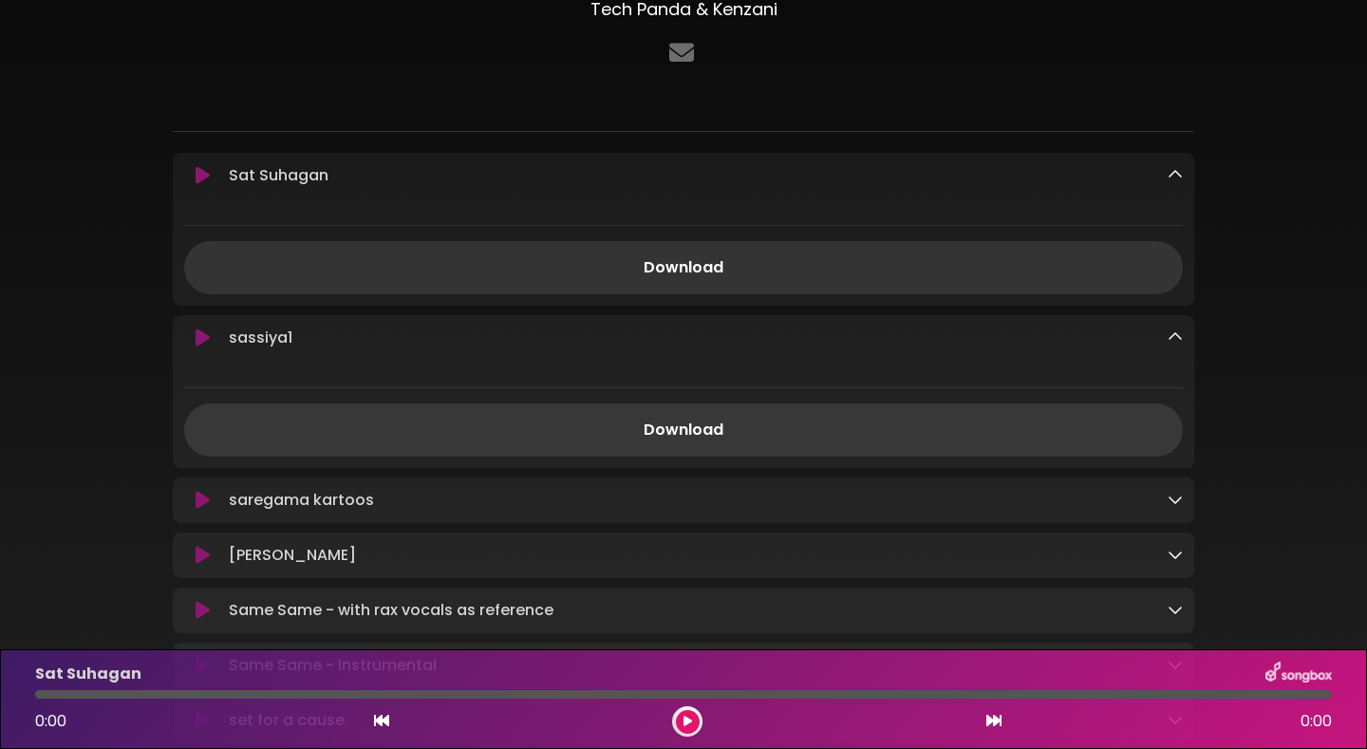
click at [774, 426] on link "Download" at bounding box center [683, 430] width 999 height 53
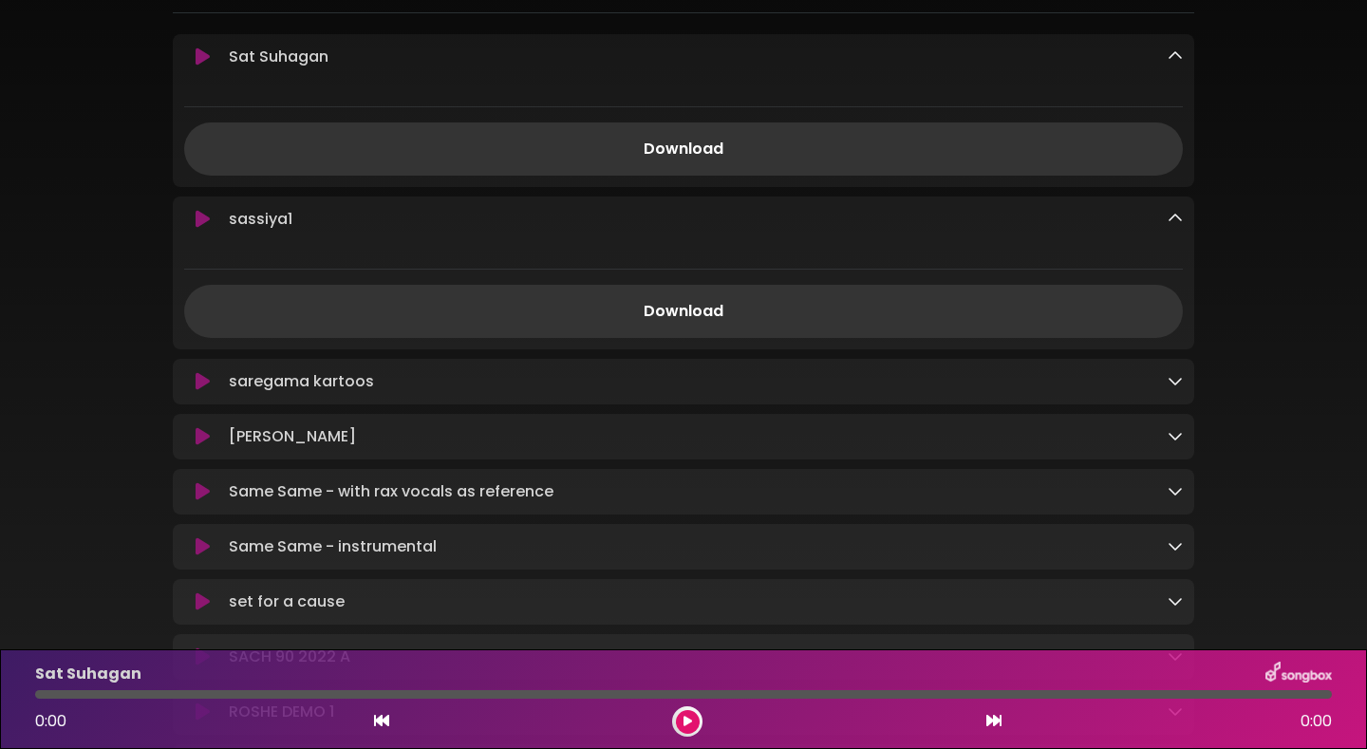
scroll to position [435, 0]
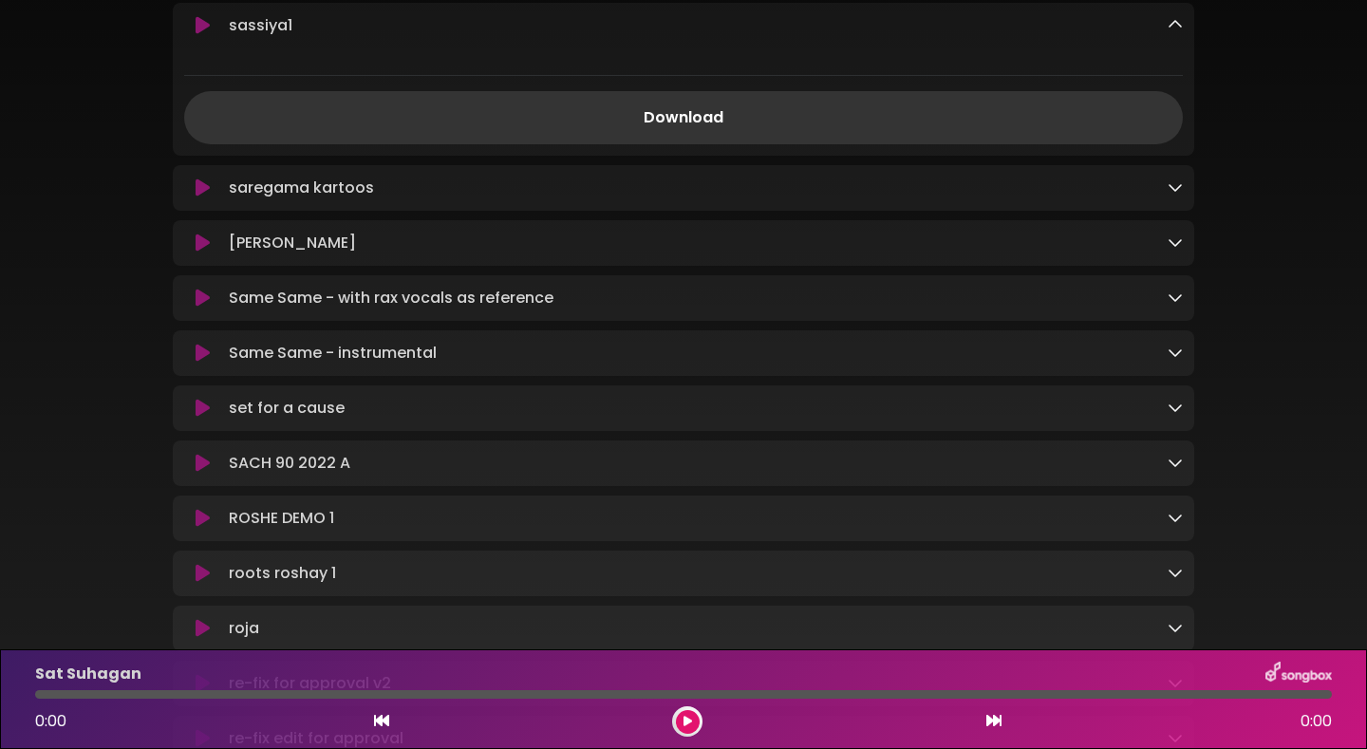
click at [1168, 248] on icon at bounding box center [1175, 242] width 15 height 15
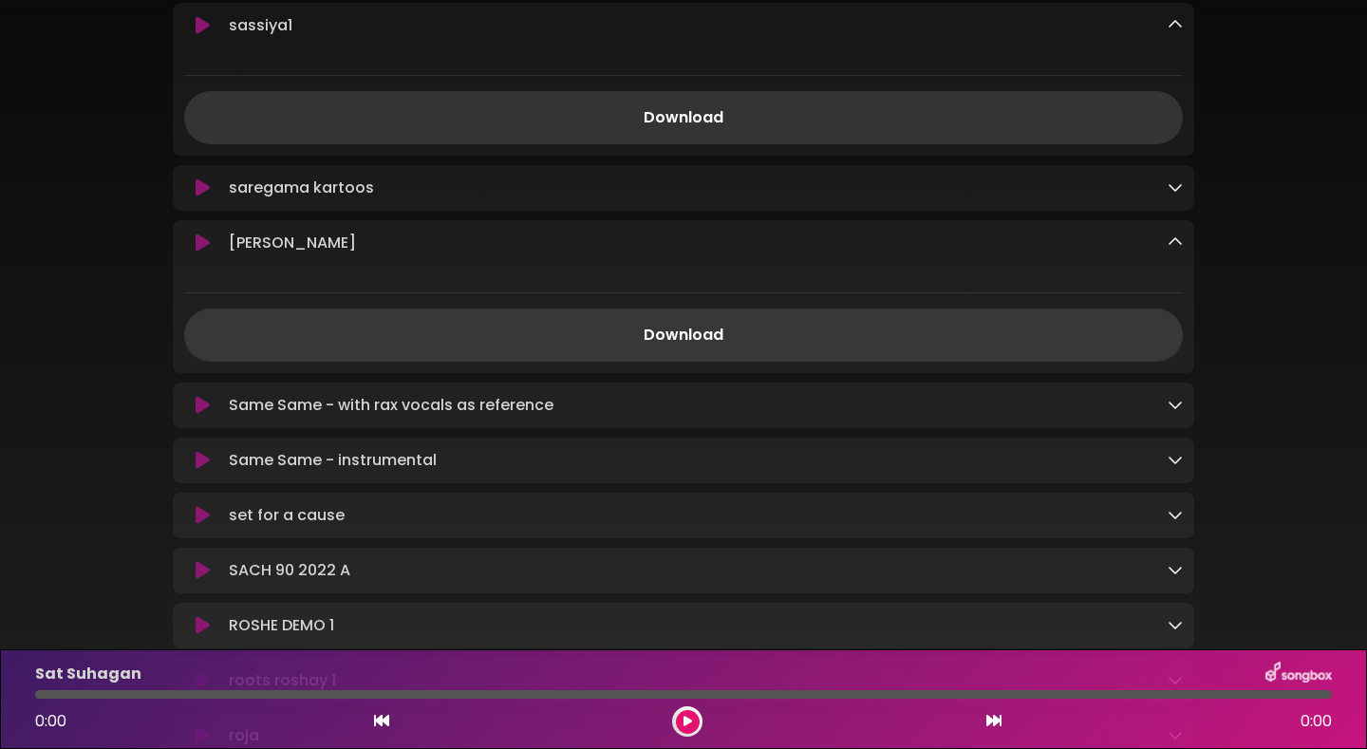
click at [775, 341] on link "Download" at bounding box center [683, 335] width 999 height 53
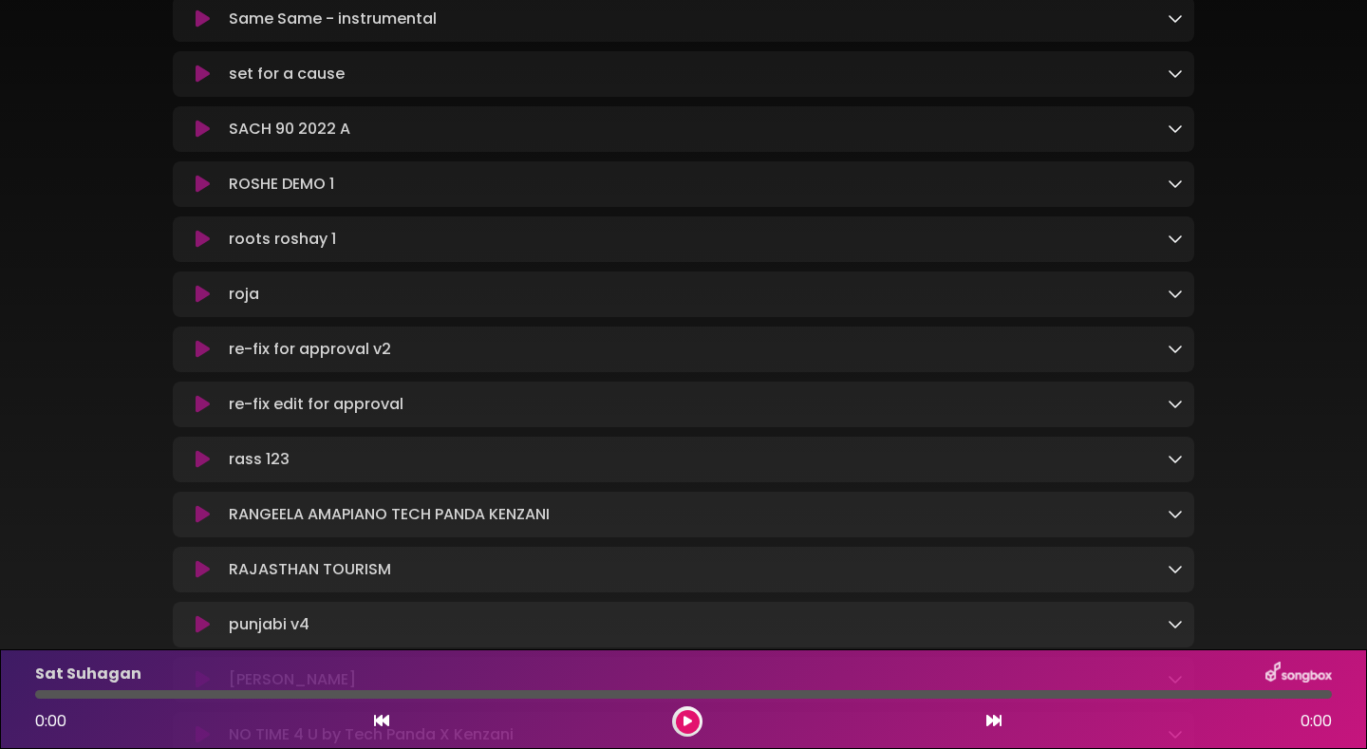
scroll to position [878, 0]
click at [1173, 464] on icon at bounding box center [1175, 456] width 15 height 15
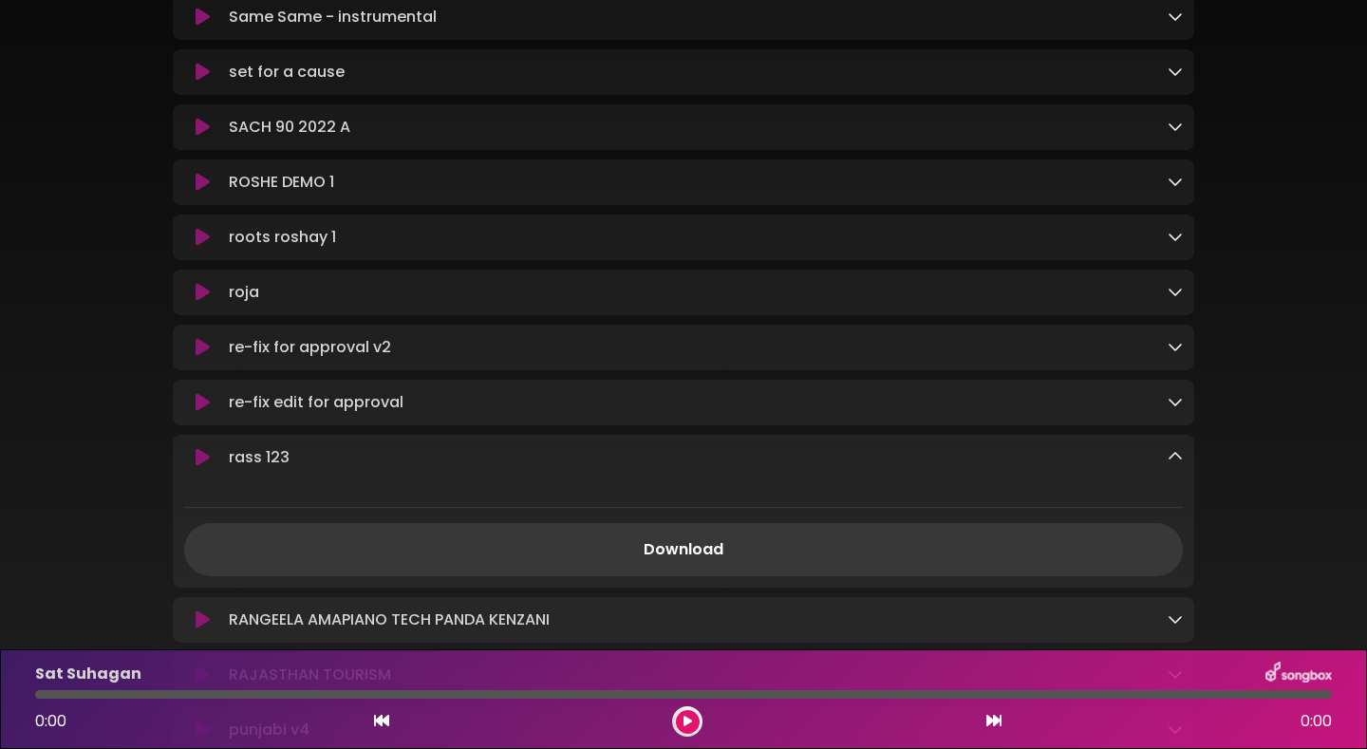
click at [756, 566] on link "Download" at bounding box center [683, 549] width 999 height 53
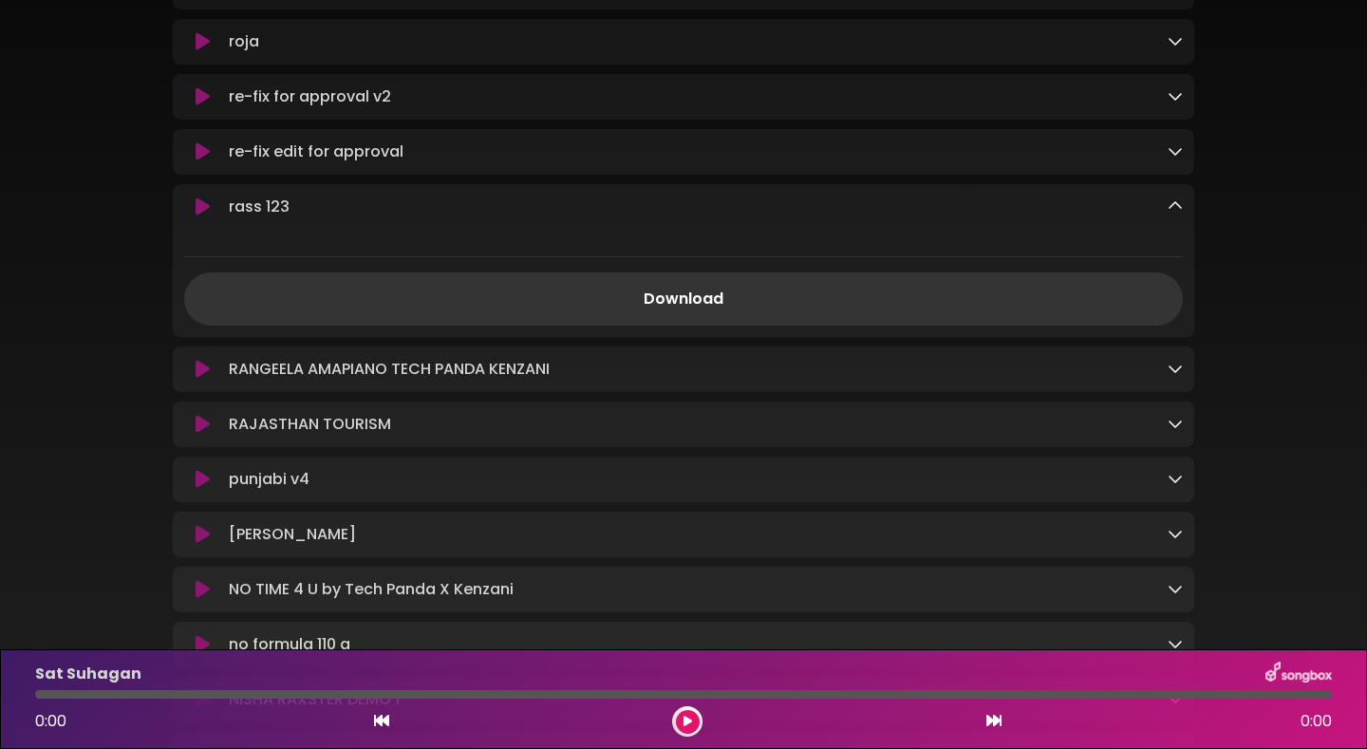
scroll to position [1141, 0]
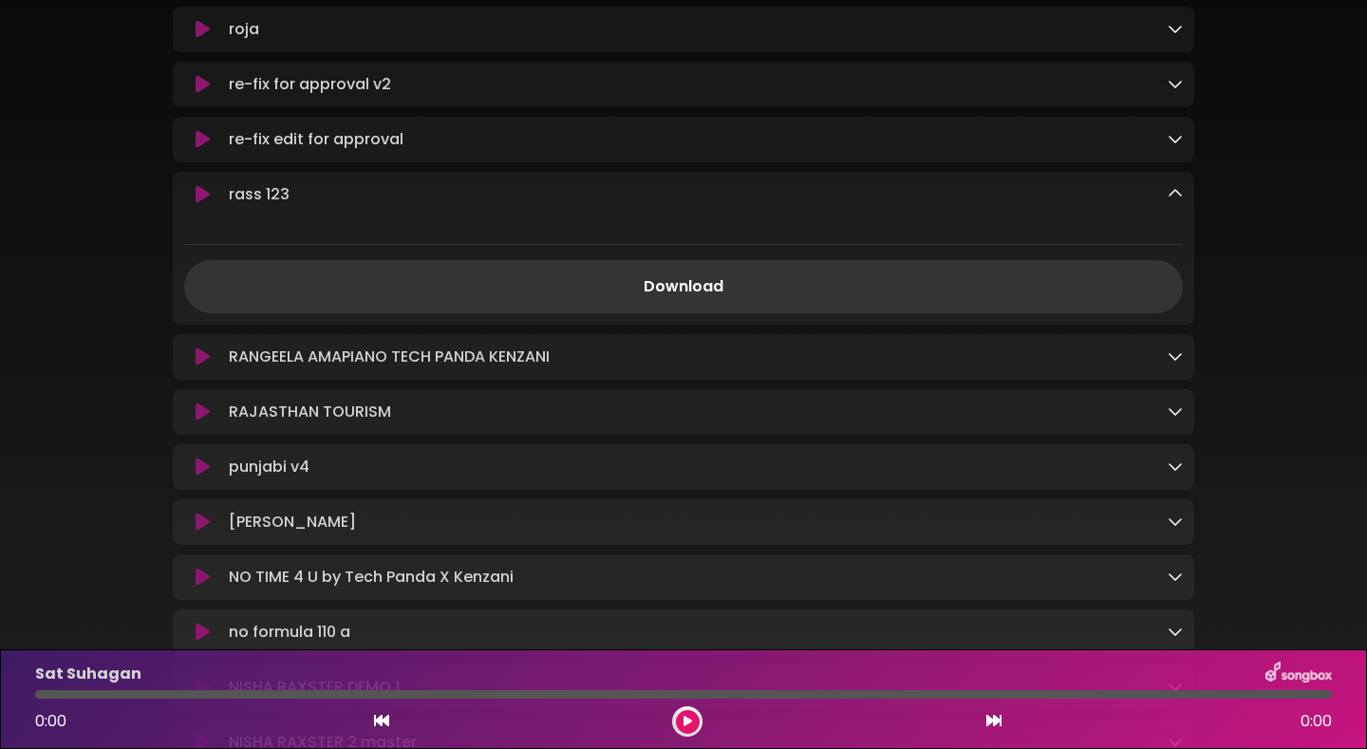
click at [1175, 419] on icon at bounding box center [1175, 411] width 15 height 15
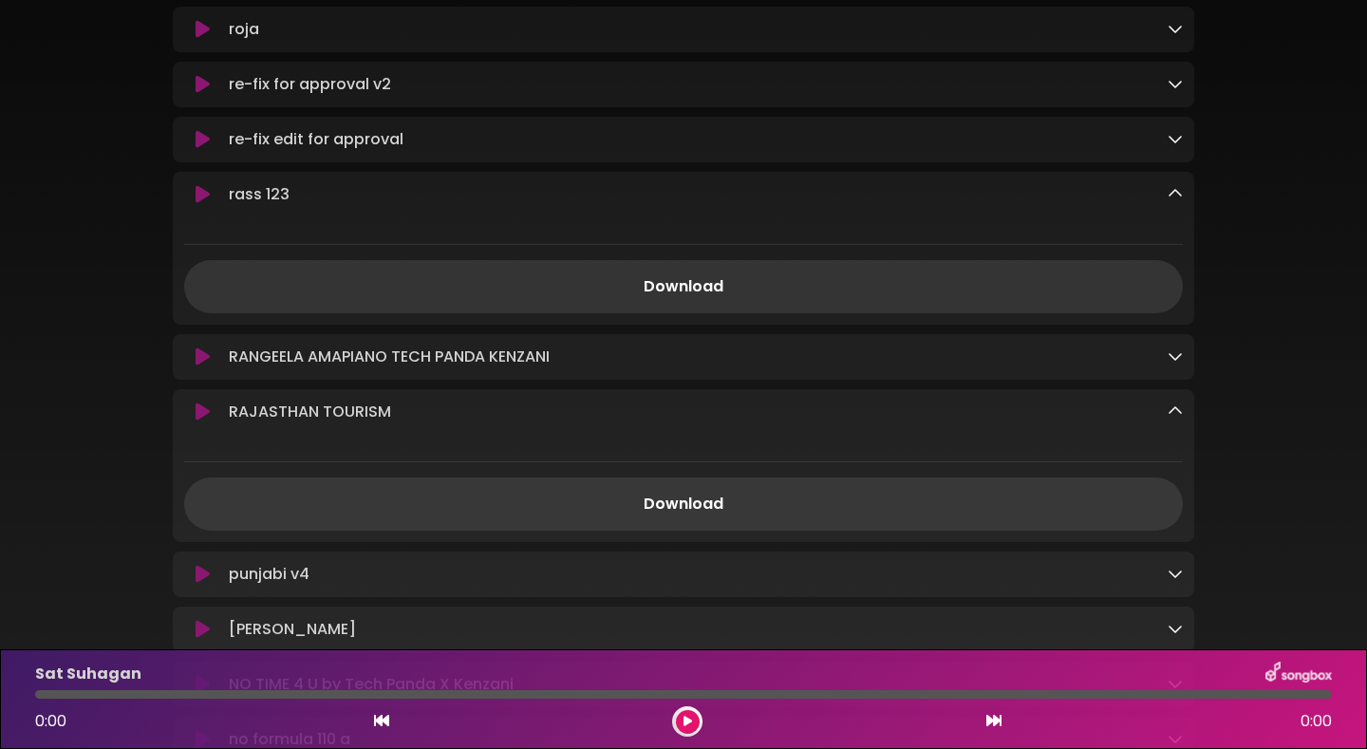
click at [825, 507] on link "Download" at bounding box center [683, 504] width 999 height 53
